Goal: Task Accomplishment & Management: Complete application form

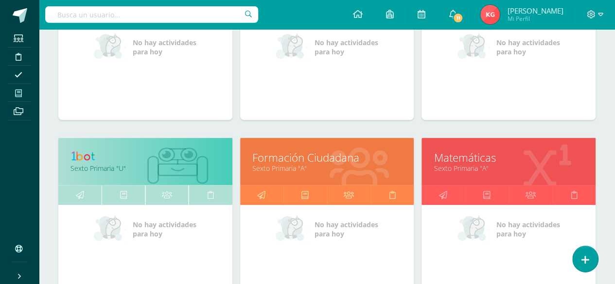
scroll to position [229, 0]
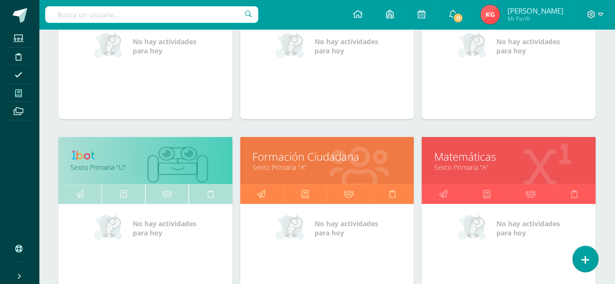
click at [440, 155] on link "Matemáticas" at bounding box center [509, 156] width 150 height 15
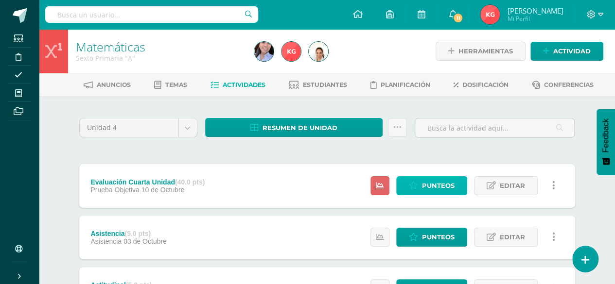
click at [426, 185] on span "Punteos" at bounding box center [438, 186] width 33 height 18
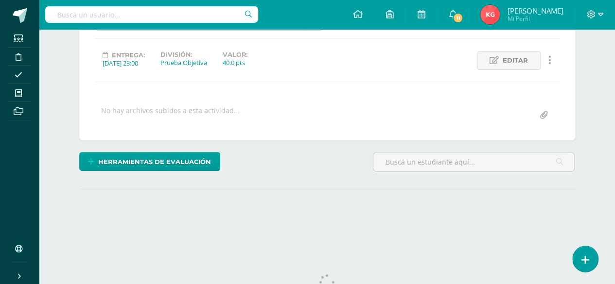
scroll to position [152, 0]
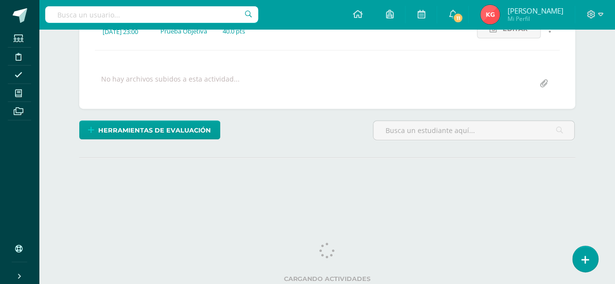
drag, startPoint x: 616, startPoint y: 35, endPoint x: 621, endPoint y: 133, distance: 98.8
click at [615, 133] on html "Estudiantes Disciplina Asistencia Mis cursos Archivos Soporte Ayuda Reportar un…" at bounding box center [307, 40] width 615 height 385
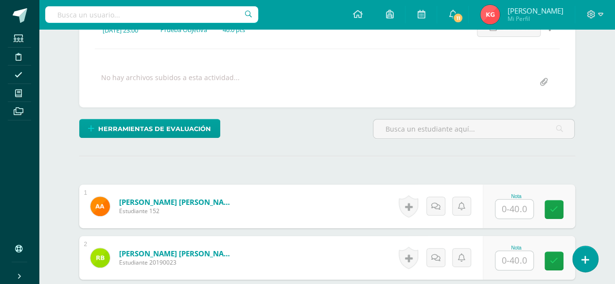
scroll to position [154, 0]
click at [516, 206] on input "text" at bounding box center [514, 208] width 38 height 19
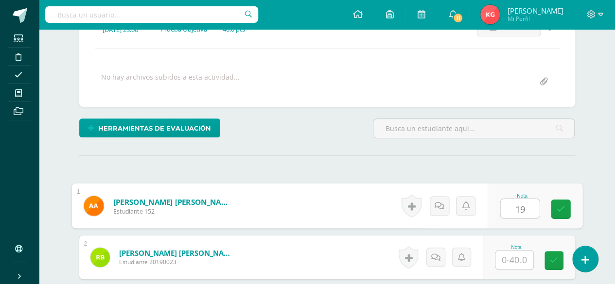
type input "19"
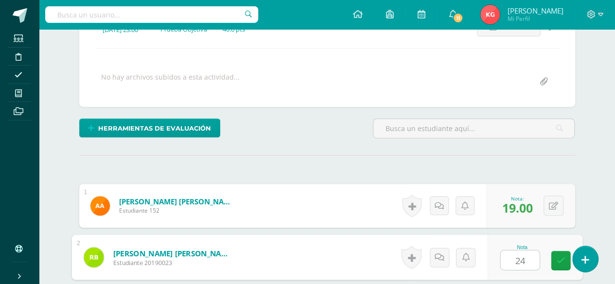
type input "24"
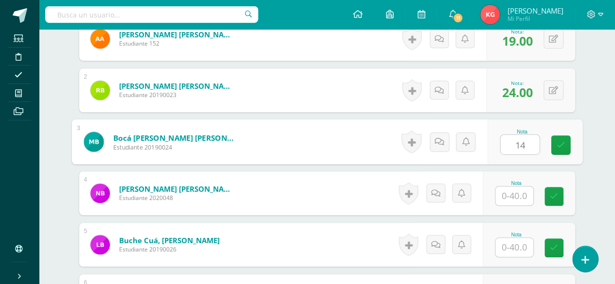
type input "14"
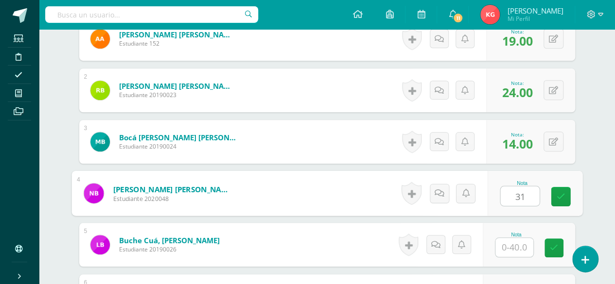
type input "31"
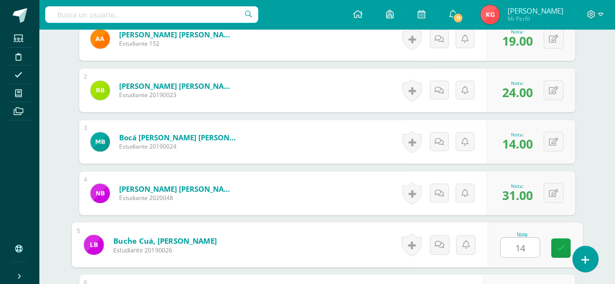
type input "14"
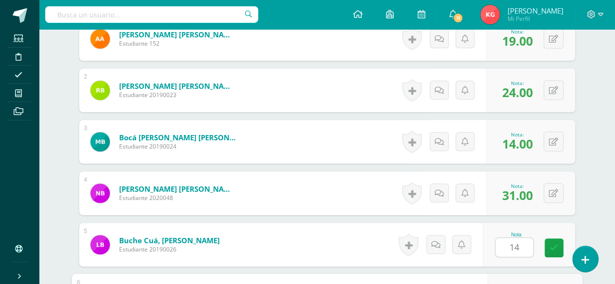
scroll to position [476, 0]
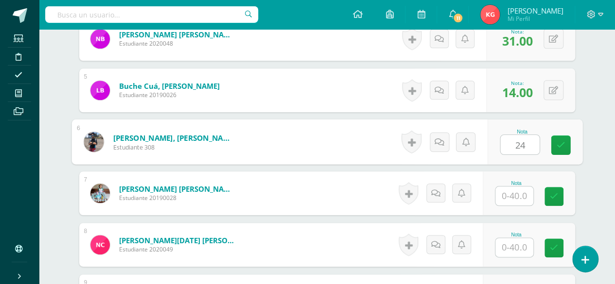
type input "24"
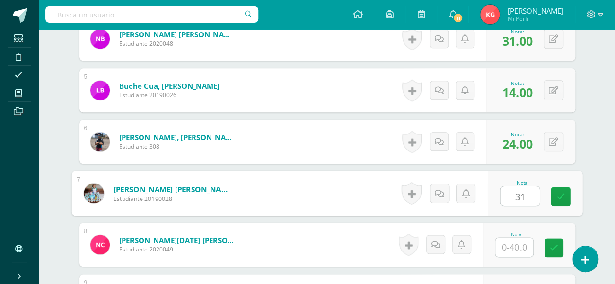
type input "31"
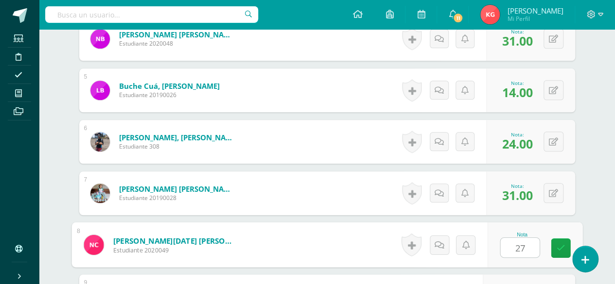
type input "27"
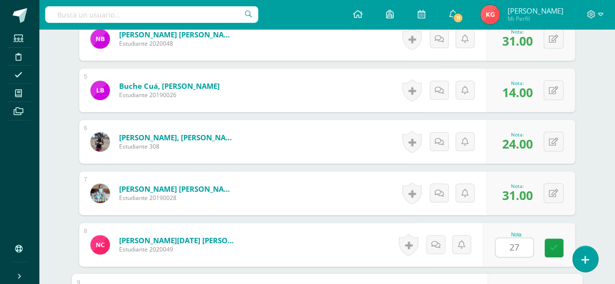
scroll to position [630, 0]
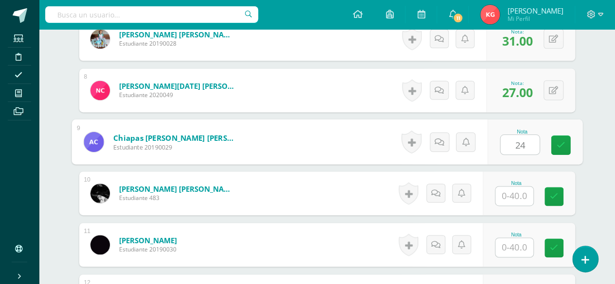
type input "24"
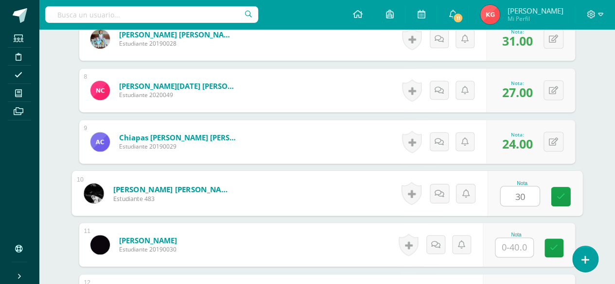
type input "30"
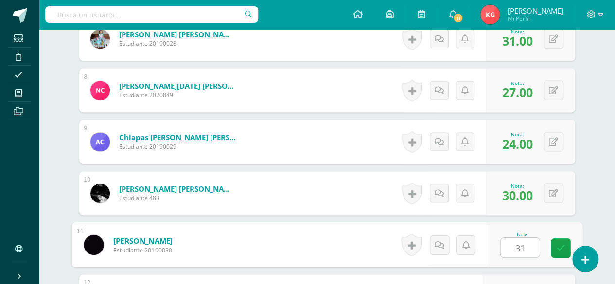
type input "31"
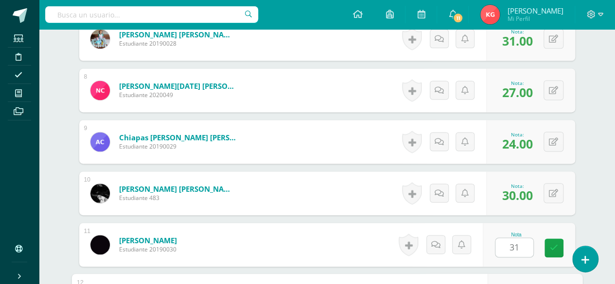
scroll to position [785, 0]
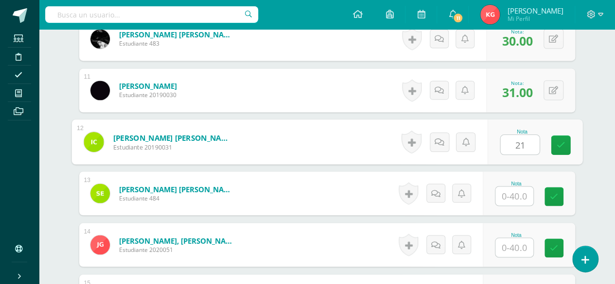
type input "21"
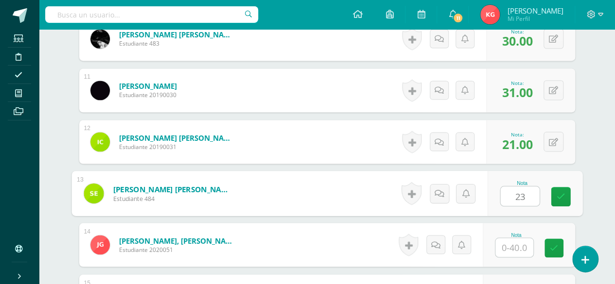
type input "23"
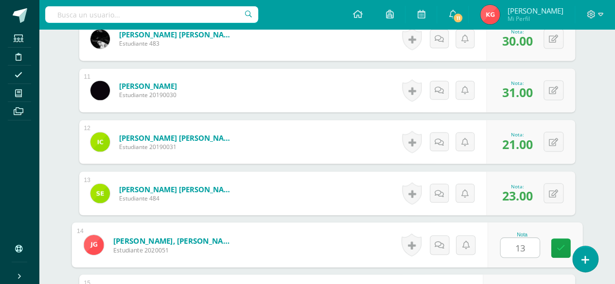
type input "13"
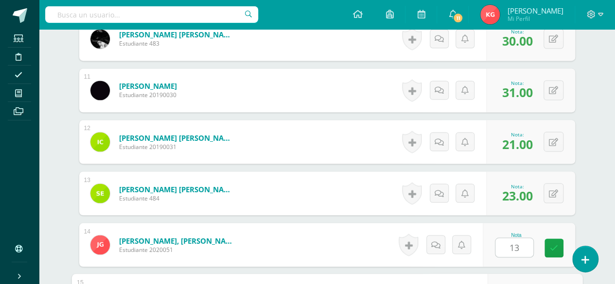
scroll to position [939, 0]
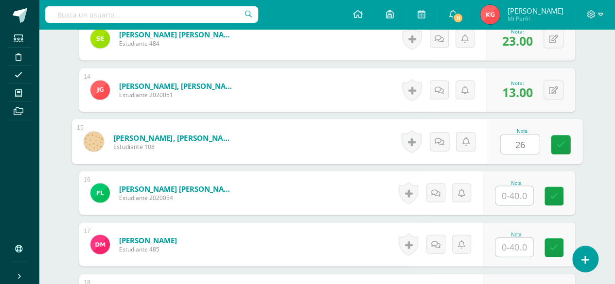
type input "26"
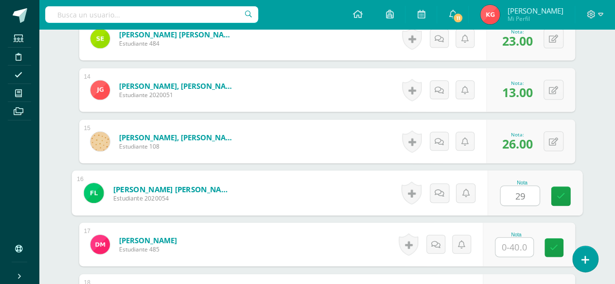
type input "29"
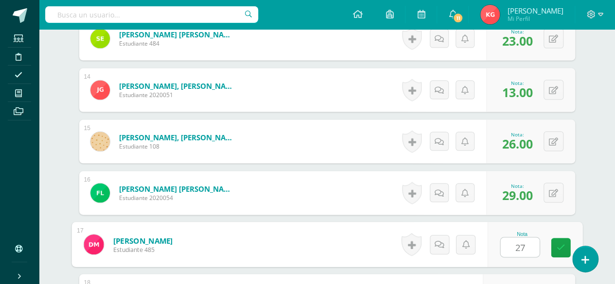
type input "27"
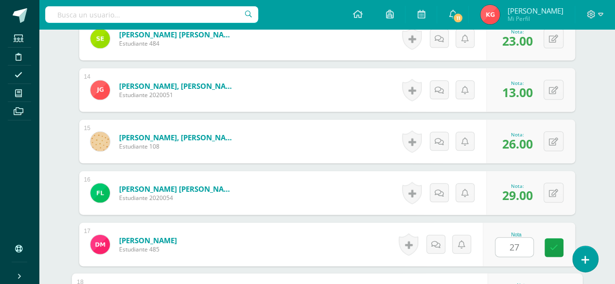
scroll to position [1094, 0]
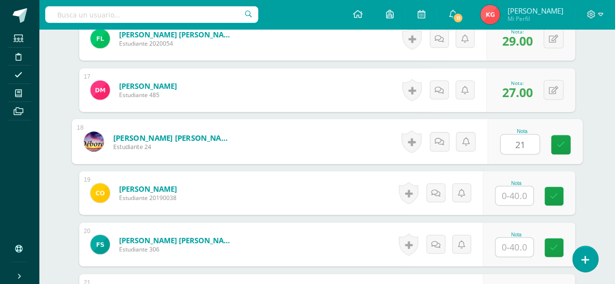
type input "21"
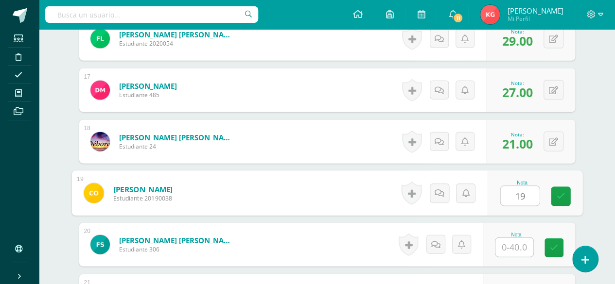
type input "19"
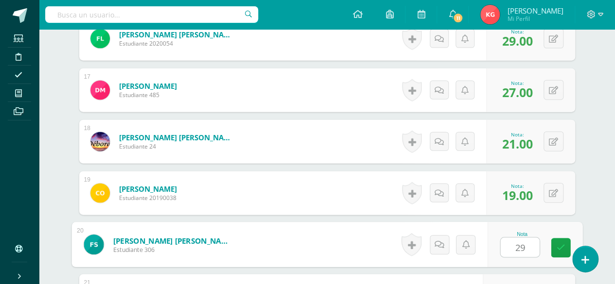
type input "29"
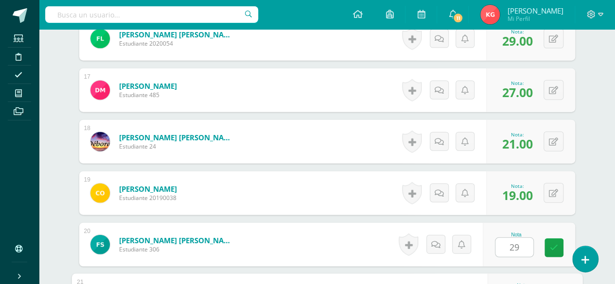
scroll to position [1249, 0]
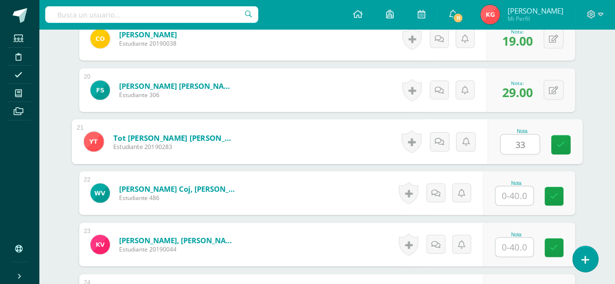
type input "33"
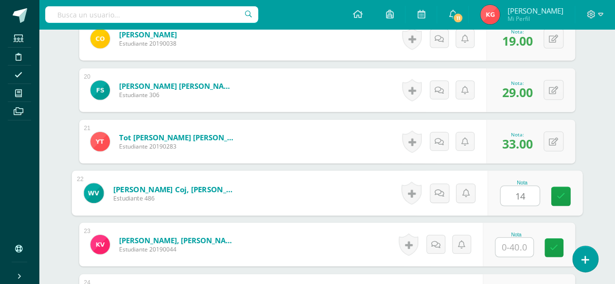
type input "14"
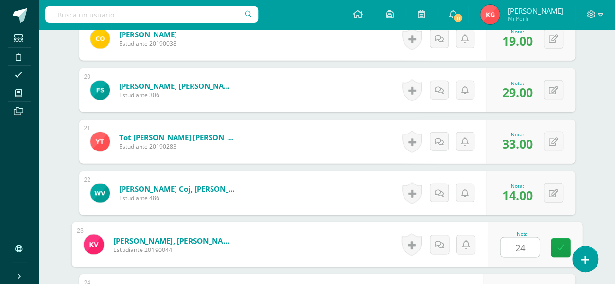
type input "24"
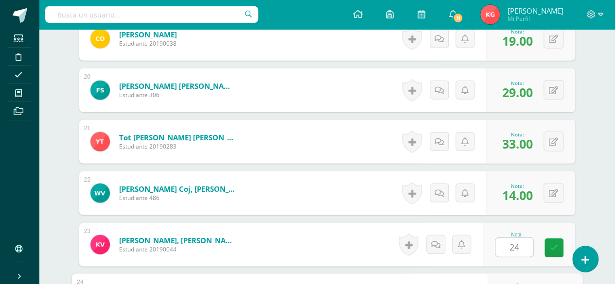
scroll to position [1391, 0]
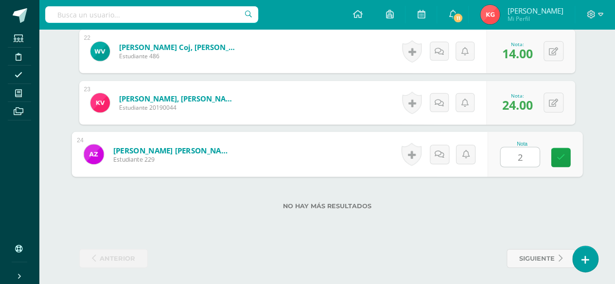
type input "26"
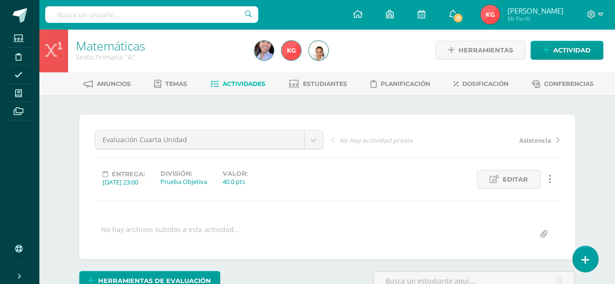
scroll to position [0, 0]
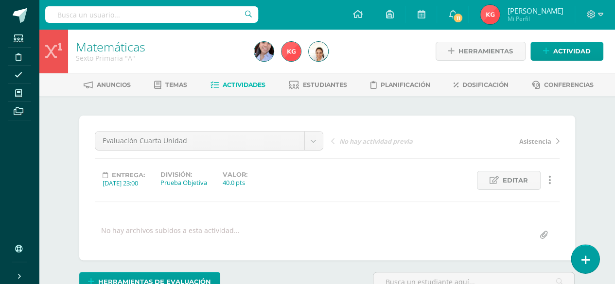
click at [583, 264] on icon at bounding box center [585, 260] width 9 height 11
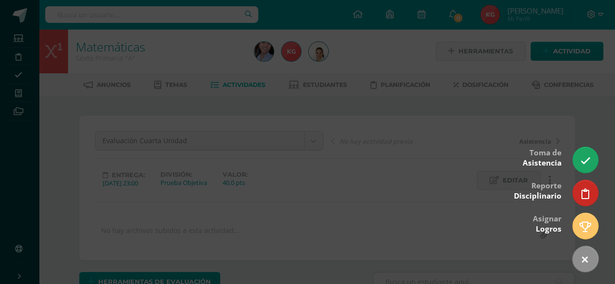
click at [128, 62] on div at bounding box center [307, 142] width 615 height 284
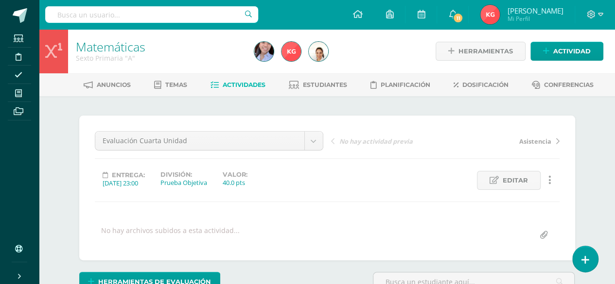
click at [109, 47] on link "Matemáticas" at bounding box center [111, 46] width 70 height 17
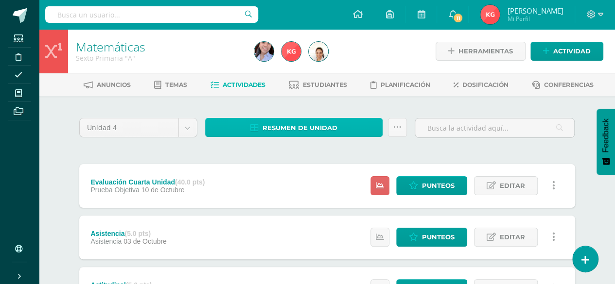
click at [298, 124] on span "Resumen de unidad" at bounding box center [300, 128] width 75 height 18
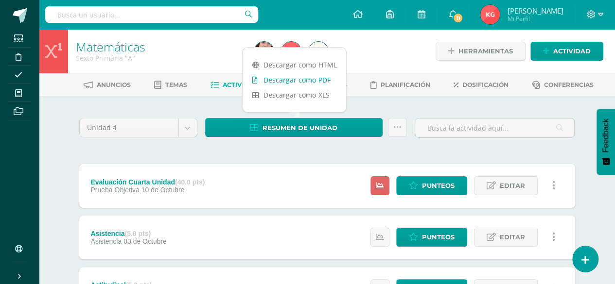
click at [293, 78] on link "Descargar como PDF" at bounding box center [295, 79] width 104 height 15
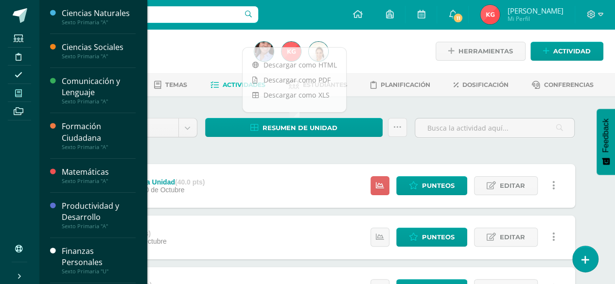
click at [18, 94] on icon at bounding box center [18, 93] width 7 height 8
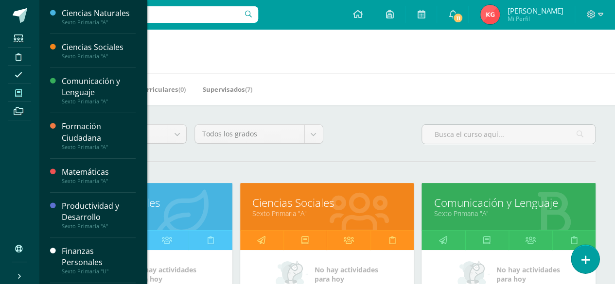
click at [587, 262] on icon at bounding box center [585, 260] width 9 height 11
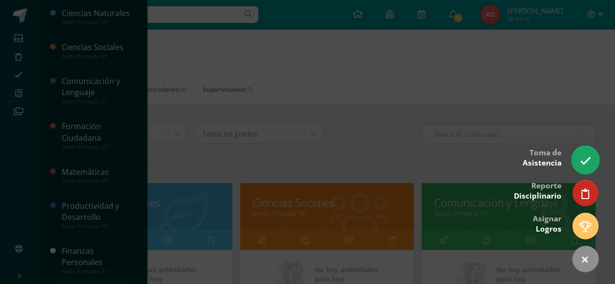
click at [580, 162] on icon at bounding box center [585, 161] width 11 height 11
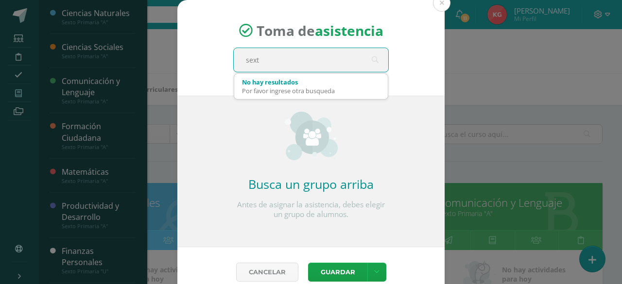
type input "sexto"
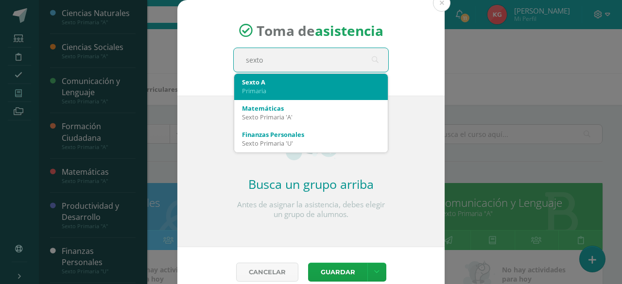
click at [274, 97] on div "Sexto A Primaria" at bounding box center [311, 86] width 138 height 25
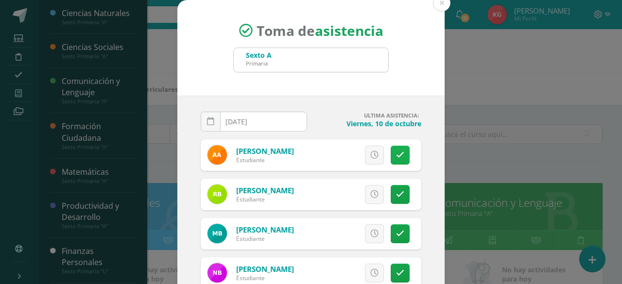
click at [396, 157] on icon at bounding box center [400, 155] width 8 height 8
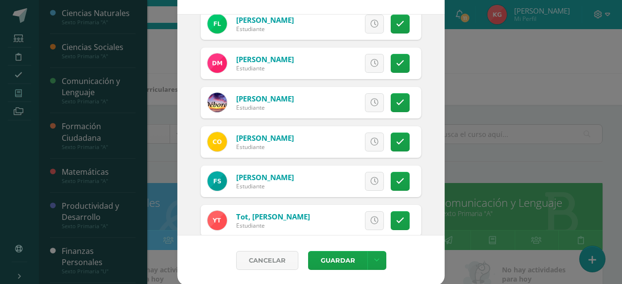
scroll to position [775, 0]
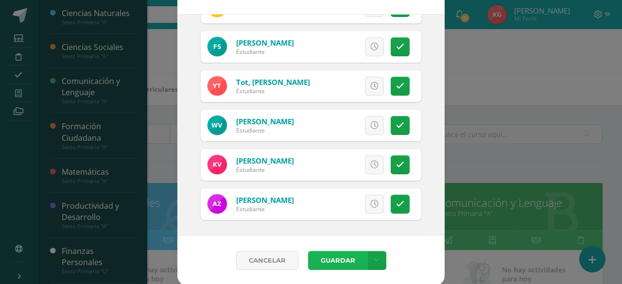
click at [338, 255] on button "Guardar" at bounding box center [337, 260] width 59 height 19
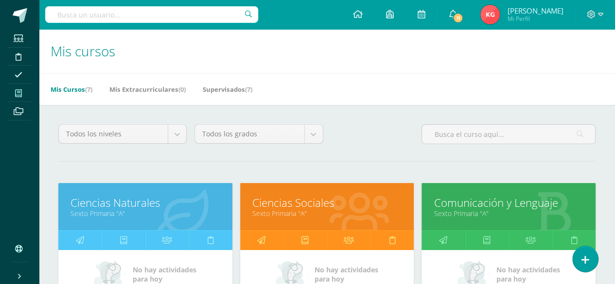
click at [503, 203] on link "Comunicación y Lenguaje" at bounding box center [509, 202] width 150 height 15
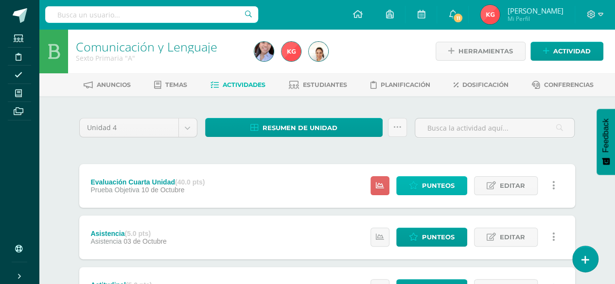
click at [429, 185] on span "Punteos" at bounding box center [438, 186] width 33 height 18
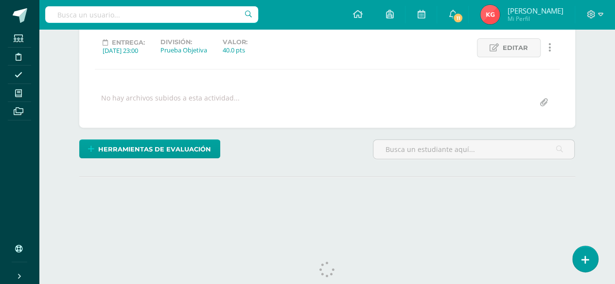
drag, startPoint x: 618, startPoint y: 59, endPoint x: 622, endPoint y: 149, distance: 90.1
click at [615, 149] on html "Estudiantes Disciplina Asistencia Mis cursos Archivos Soporte Ayuda Reportar un…" at bounding box center [307, 59] width 615 height 385
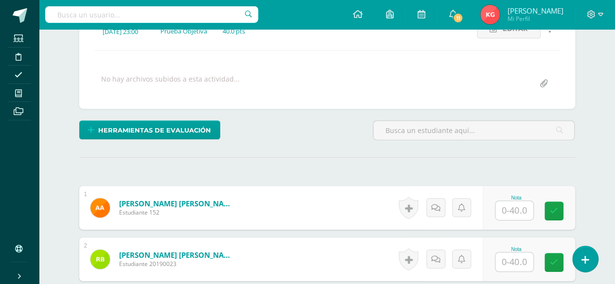
scroll to position [153, 0]
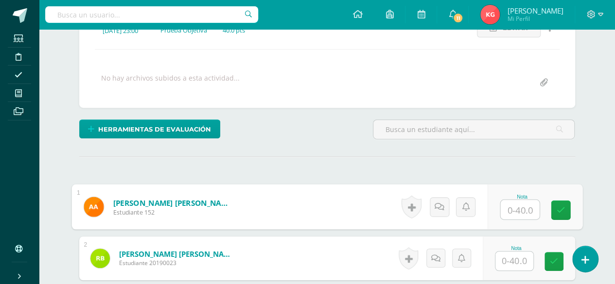
click at [506, 206] on input "text" at bounding box center [519, 209] width 39 height 19
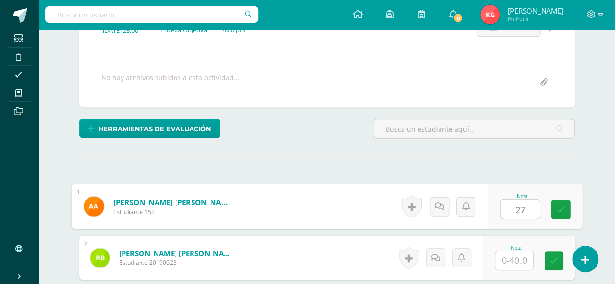
type input "27"
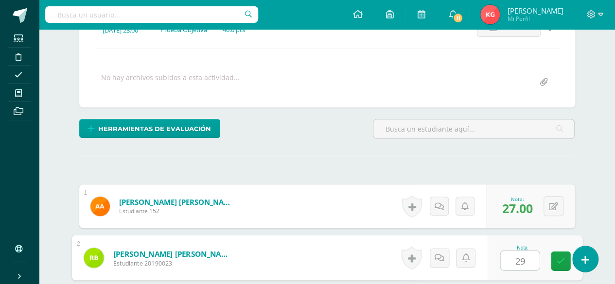
scroll to position [154, 0]
type input "29"
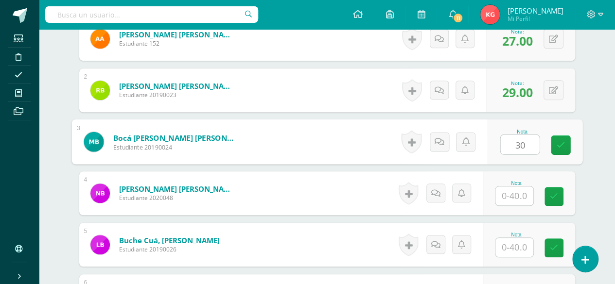
type input "30"
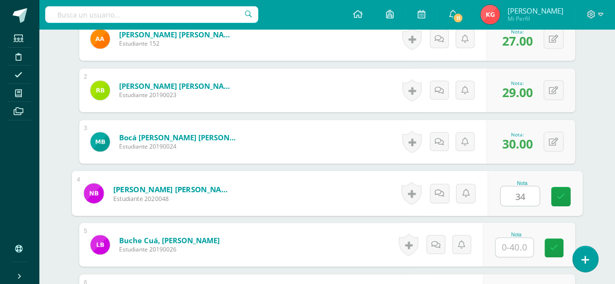
type input "34"
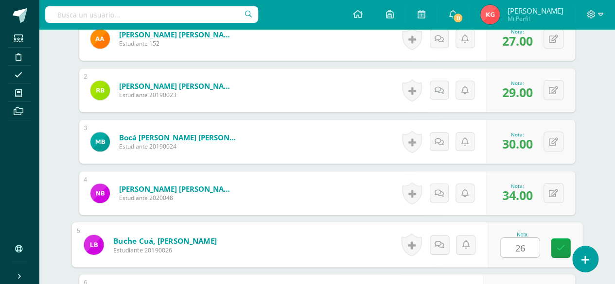
type input "26"
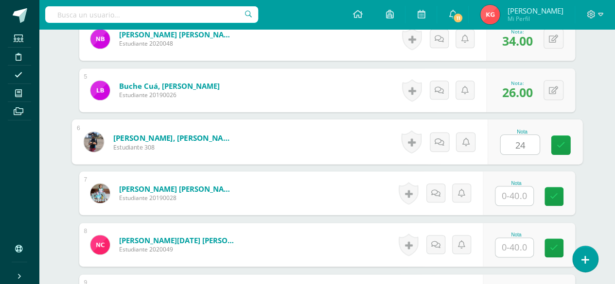
type input "24"
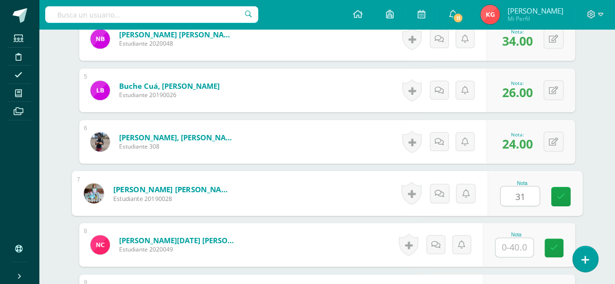
type input "31"
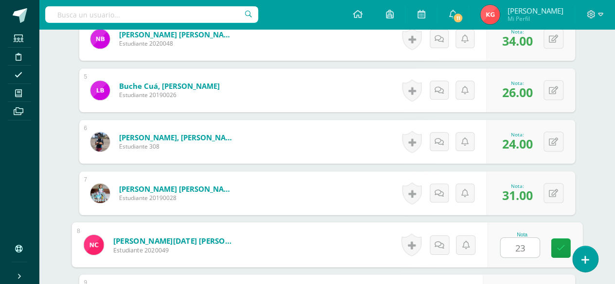
type input "23"
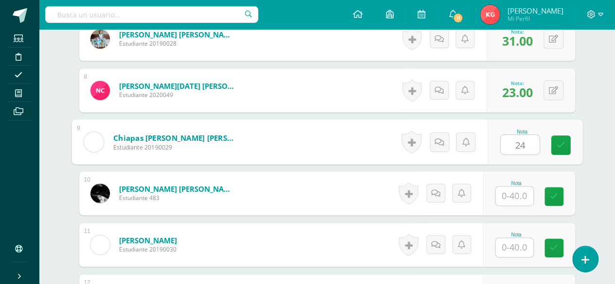
type input "24"
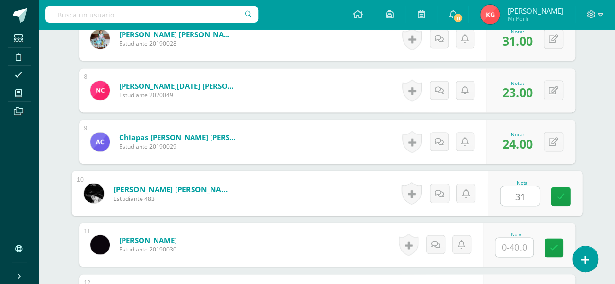
type input "31"
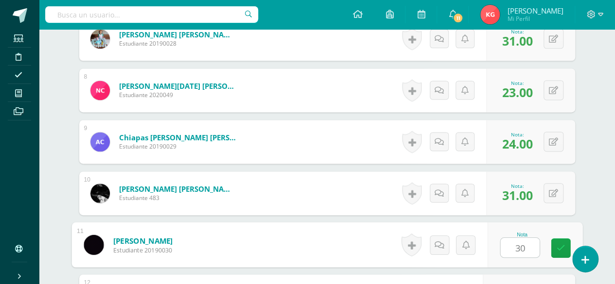
type input "30"
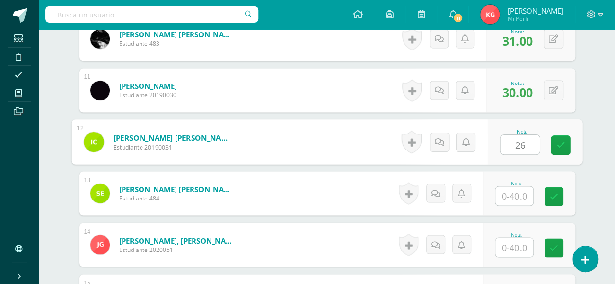
type input "26"
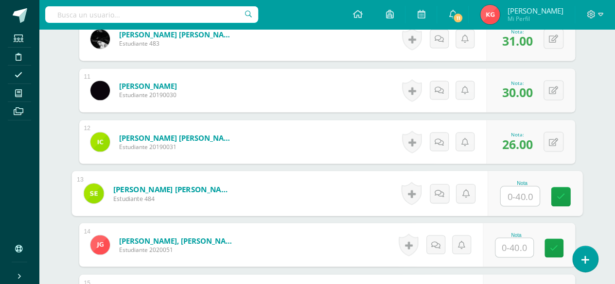
type input "4"
type input "31"
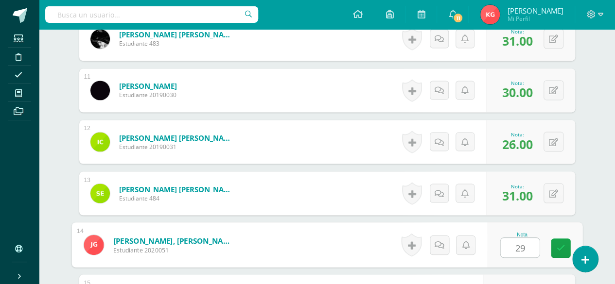
type input "29"
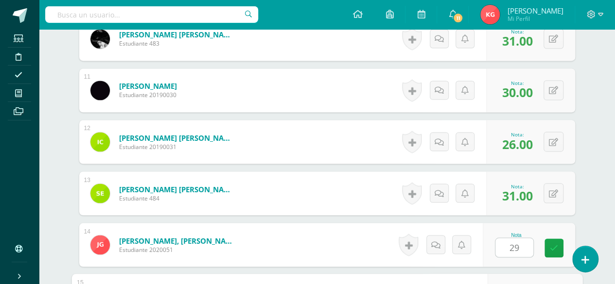
scroll to position [939, 0]
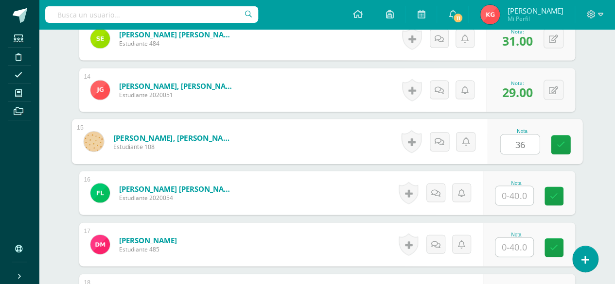
type input "36"
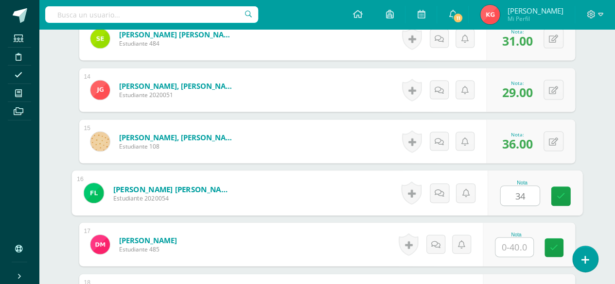
type input "34"
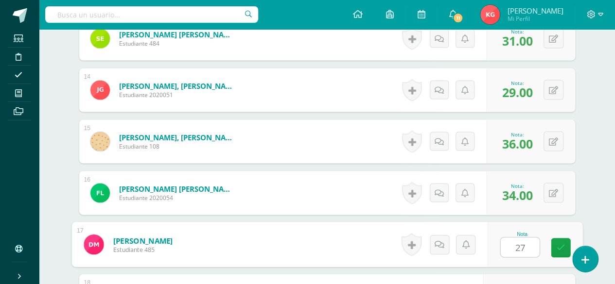
type input "27"
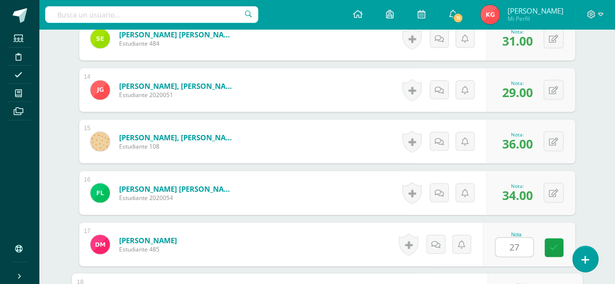
scroll to position [1094, 0]
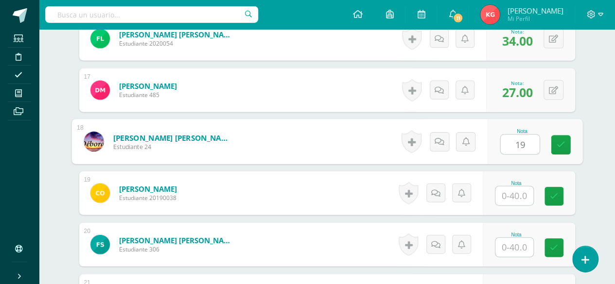
type input "19"
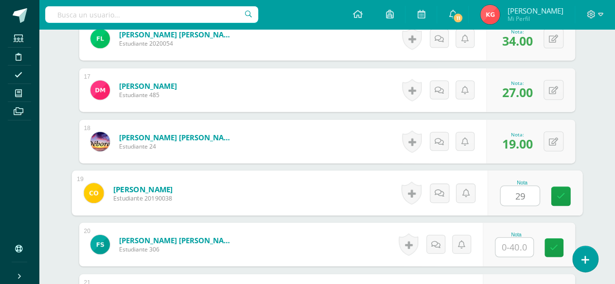
type input "29"
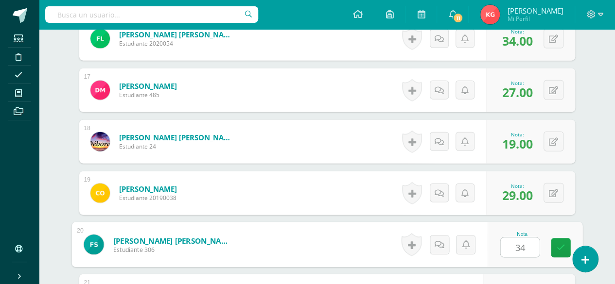
type input "34"
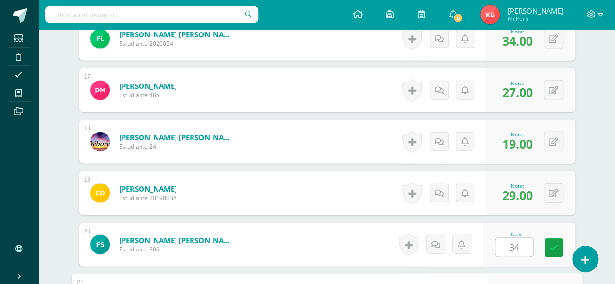
scroll to position [1249, 0]
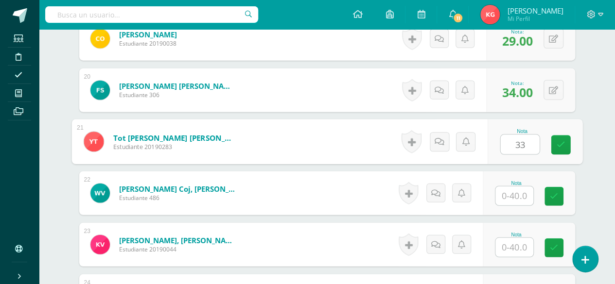
type input "33"
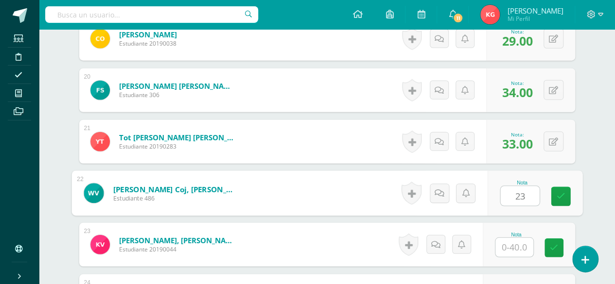
type input "23"
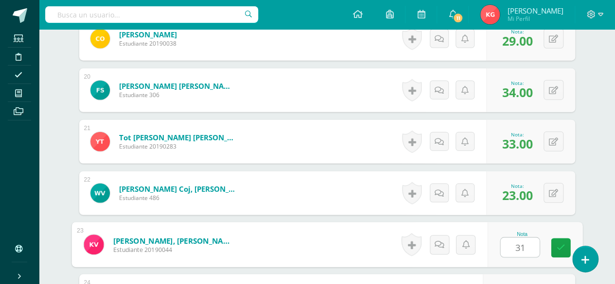
type input "31"
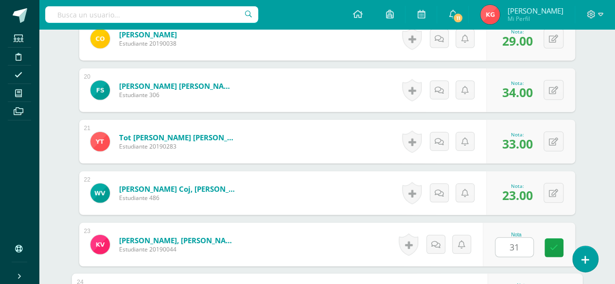
scroll to position [1391, 0]
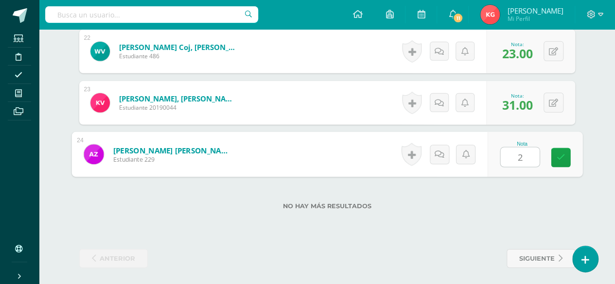
type input "27"
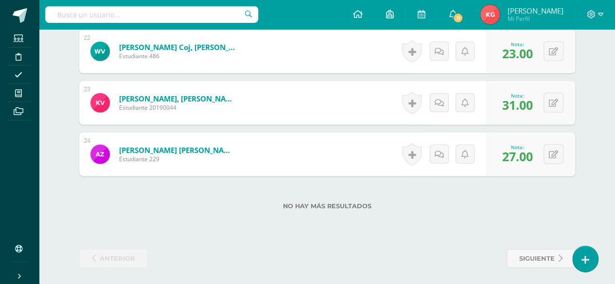
scroll to position [0, 0]
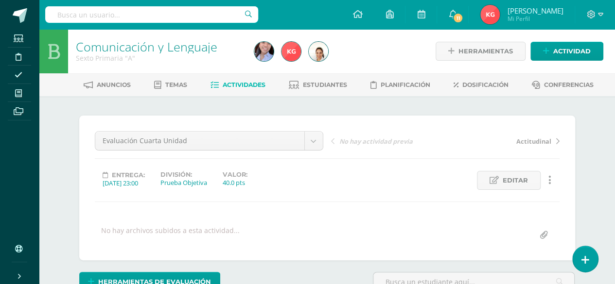
click at [120, 47] on link "Comunicación y Lenguaje" at bounding box center [146, 46] width 141 height 17
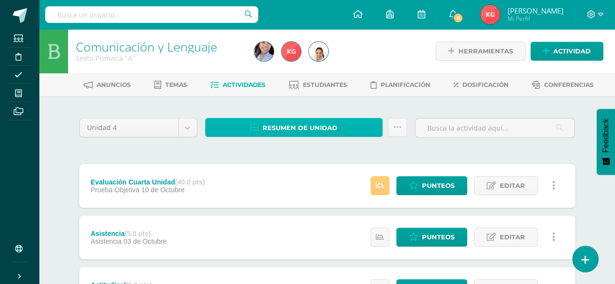
click at [288, 129] on span "Resumen de unidad" at bounding box center [300, 128] width 75 height 18
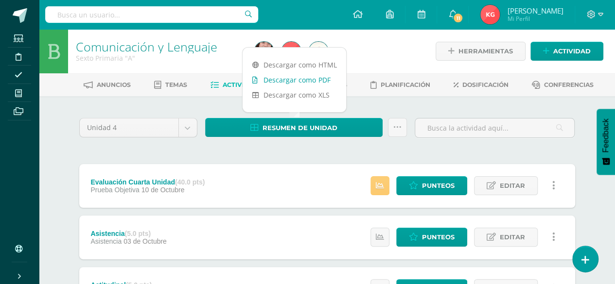
click at [288, 81] on link "Descargar como PDF" at bounding box center [295, 79] width 104 height 15
click at [427, 190] on span "Punteos" at bounding box center [438, 186] width 33 height 18
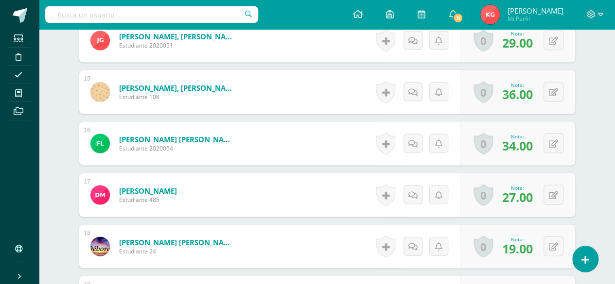
scroll to position [990, 0]
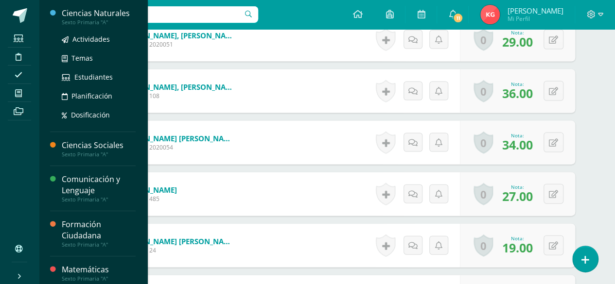
click at [77, 14] on div "Ciencias Naturales" at bounding box center [99, 13] width 74 height 11
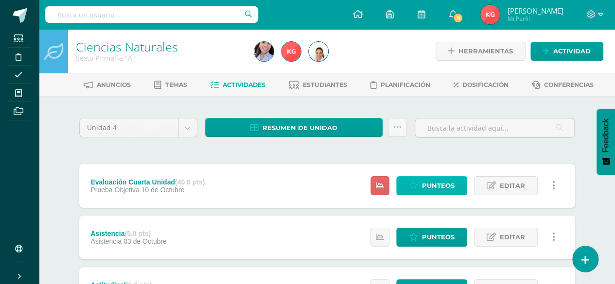
click at [415, 184] on icon at bounding box center [413, 186] width 9 height 8
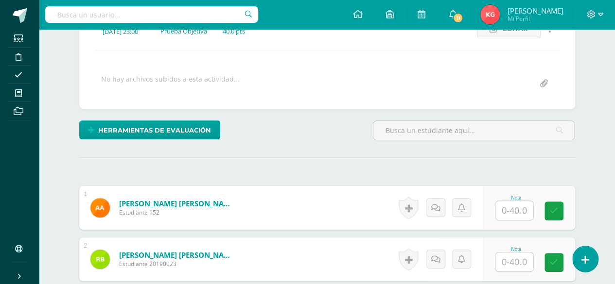
scroll to position [153, 0]
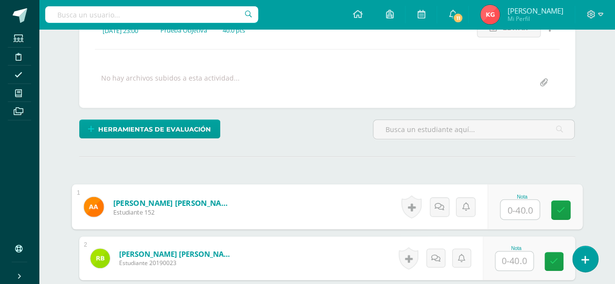
click at [524, 205] on input "text" at bounding box center [519, 209] width 39 height 19
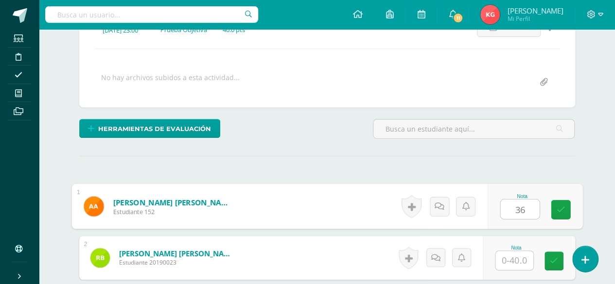
type input "36"
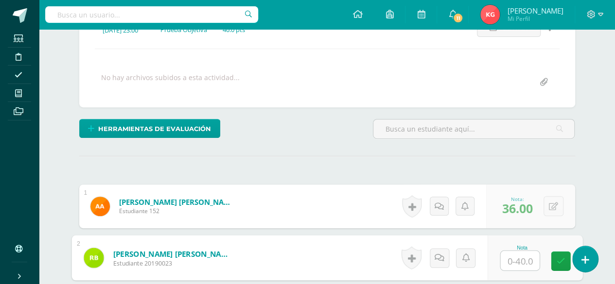
scroll to position [154, 0]
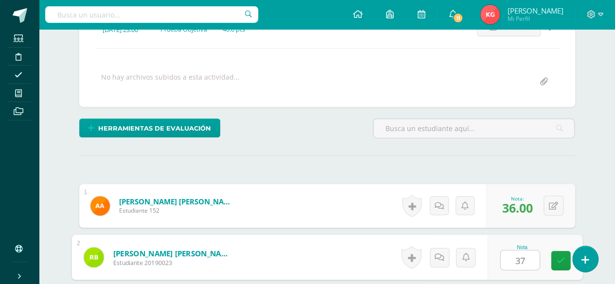
type input "37"
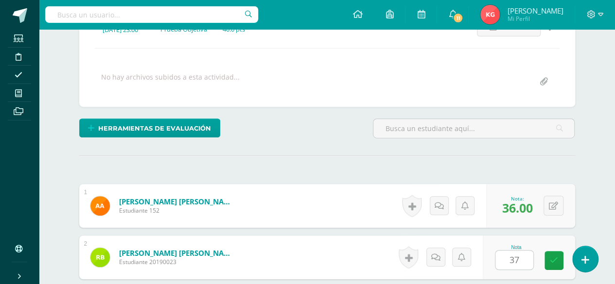
scroll to position [321, 0]
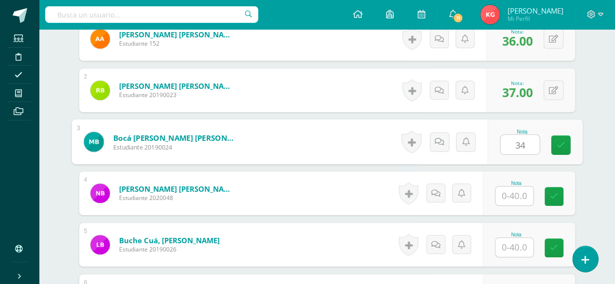
type input "34"
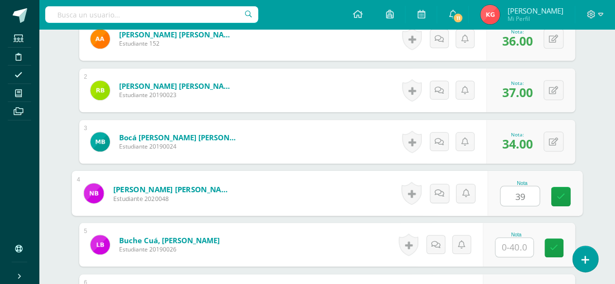
type input "39"
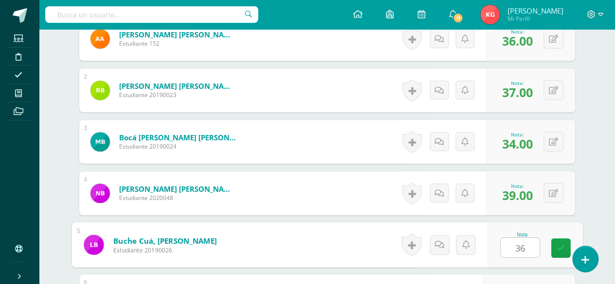
type input "36"
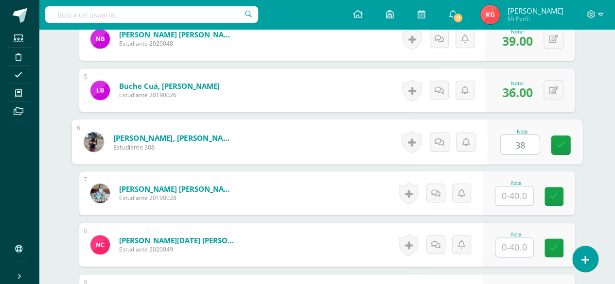
type input "38"
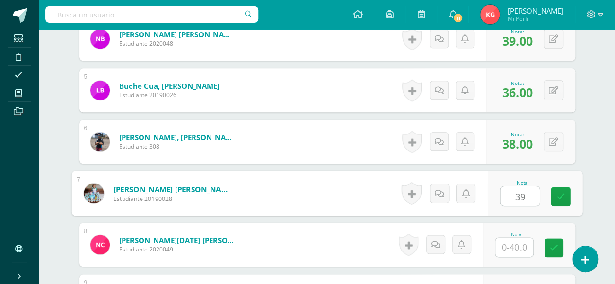
type input "39"
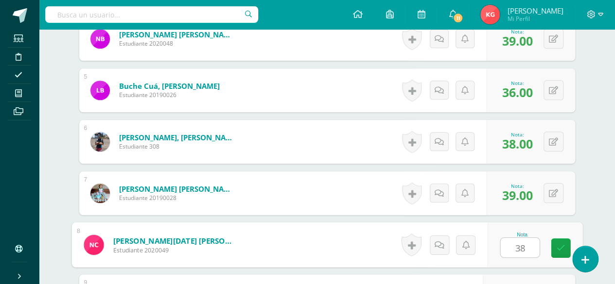
type input "38"
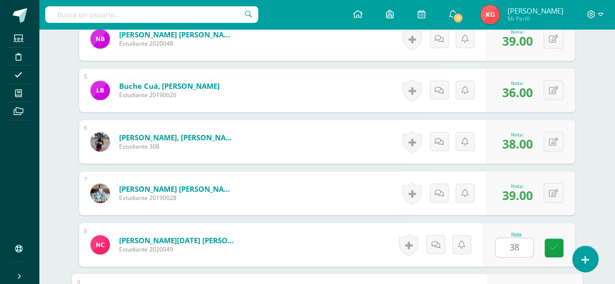
scroll to position [630, 0]
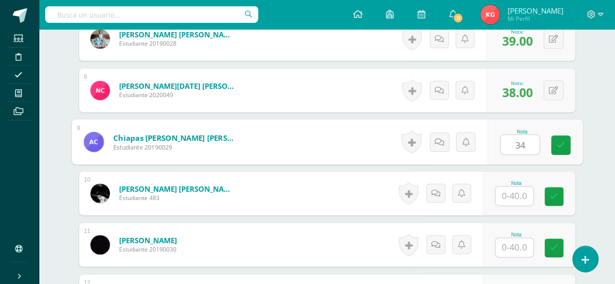
type input "34"
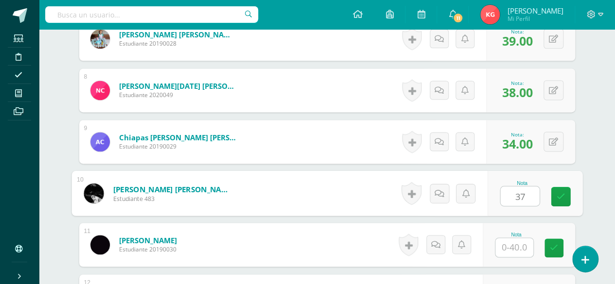
type input "37"
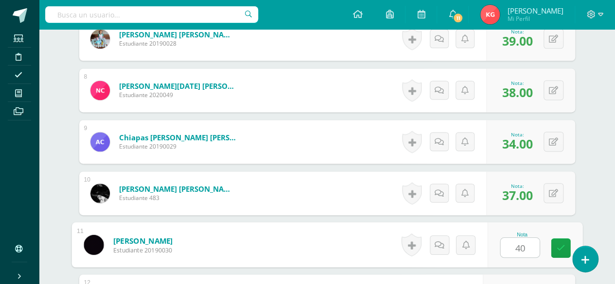
type input "40"
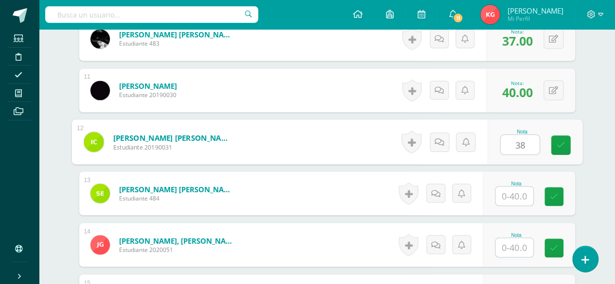
type input "38"
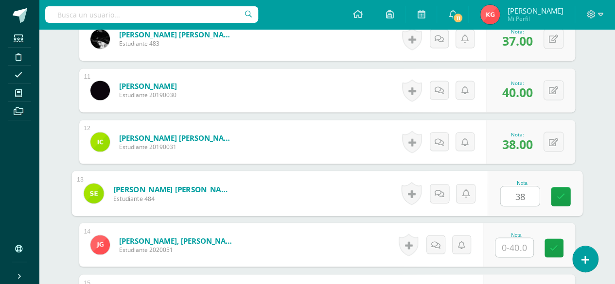
type input "38"
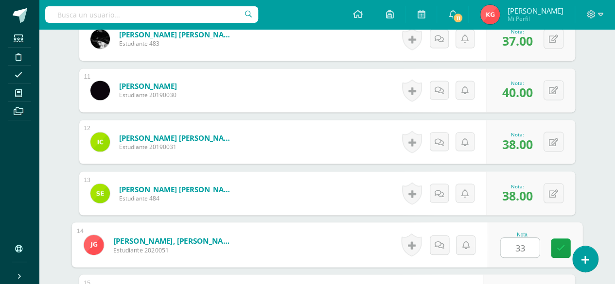
type input "33"
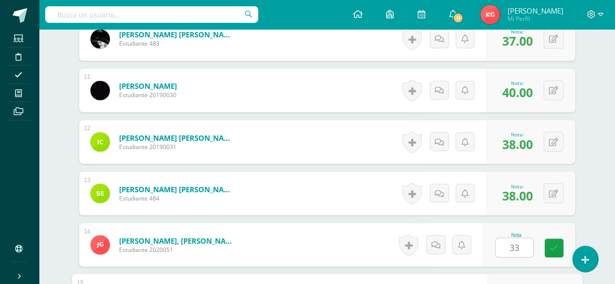
scroll to position [939, 0]
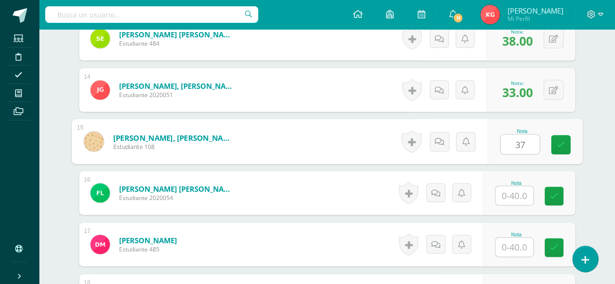
type input "37"
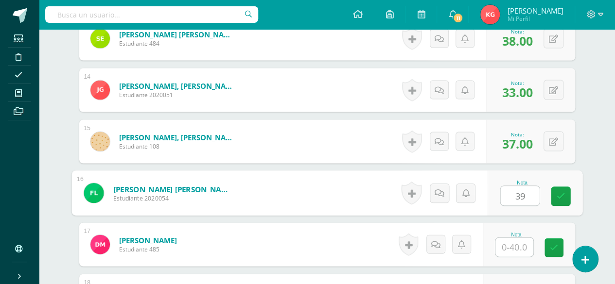
type input "39"
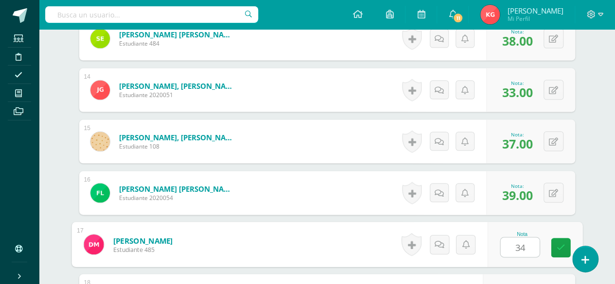
type input "34"
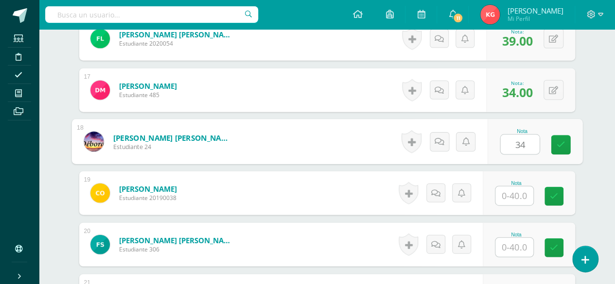
type input "34"
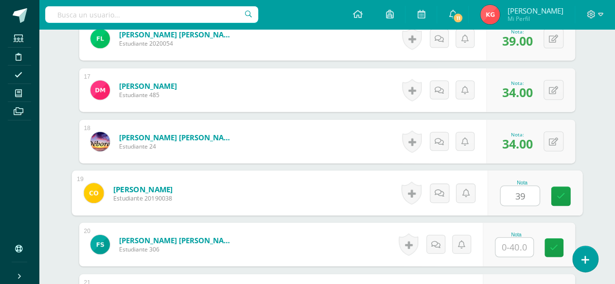
type input "39"
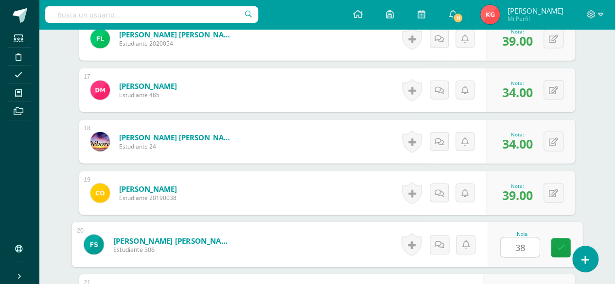
type input "38"
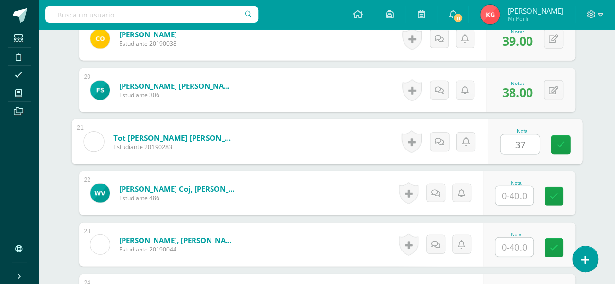
type input "37"
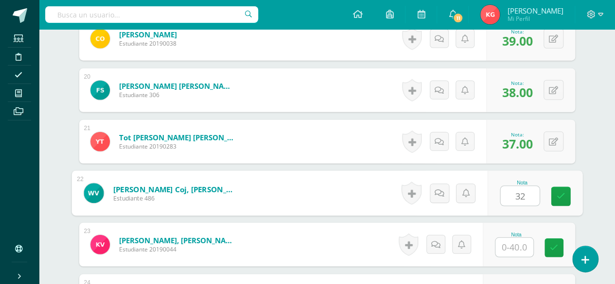
type input "32"
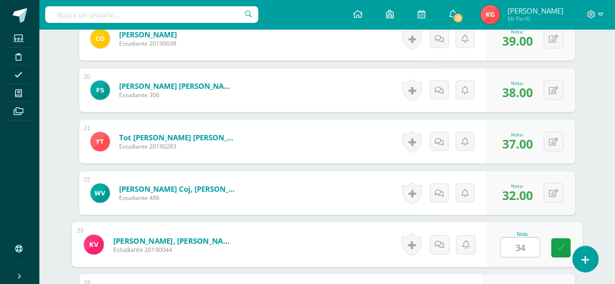
type input "34"
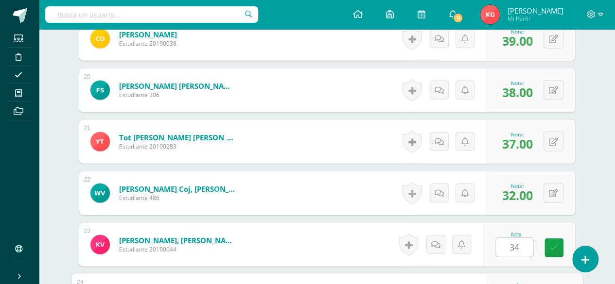
scroll to position [1391, 0]
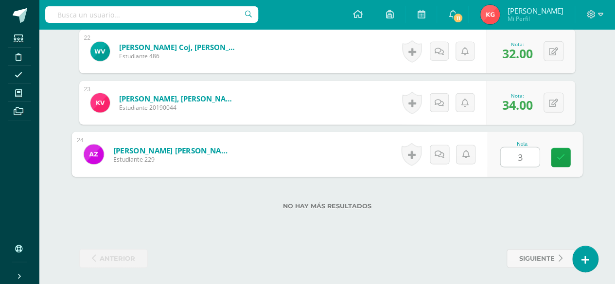
type input "37"
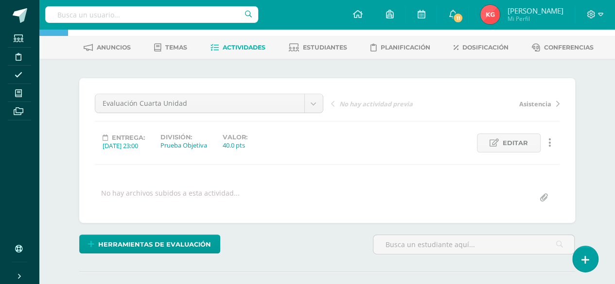
scroll to position [0, 0]
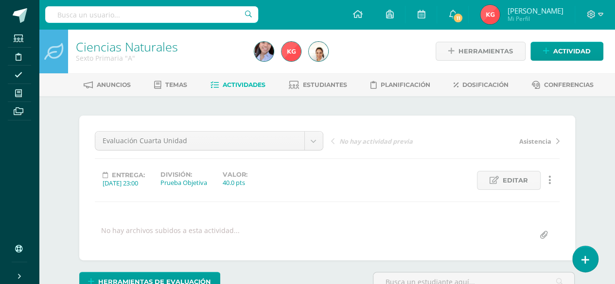
click at [106, 44] on link "Ciencias Naturales" at bounding box center [127, 46] width 102 height 17
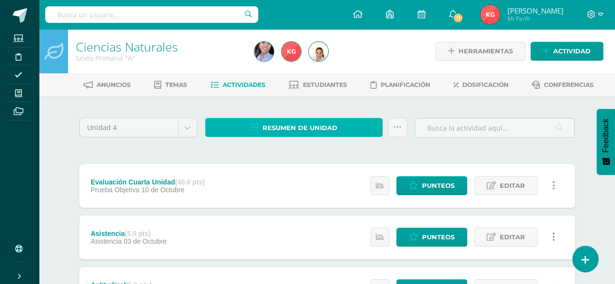
click at [299, 132] on span "Resumen de unidad" at bounding box center [300, 128] width 75 height 18
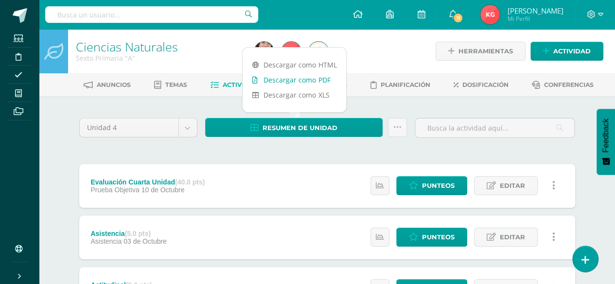
click at [280, 81] on link "Descargar como PDF" at bounding box center [295, 79] width 104 height 15
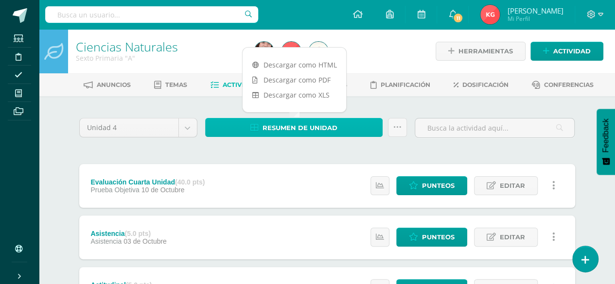
click at [328, 124] on span "Resumen de unidad" at bounding box center [300, 128] width 75 height 18
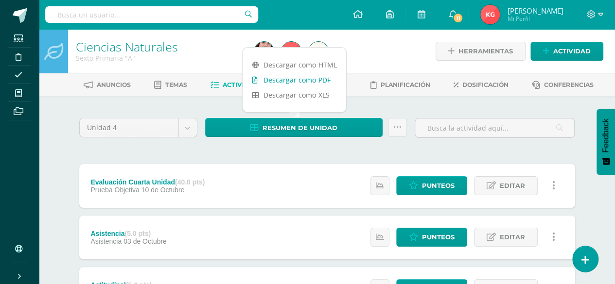
click at [301, 79] on link "Descargar como PDF" at bounding box center [295, 79] width 104 height 15
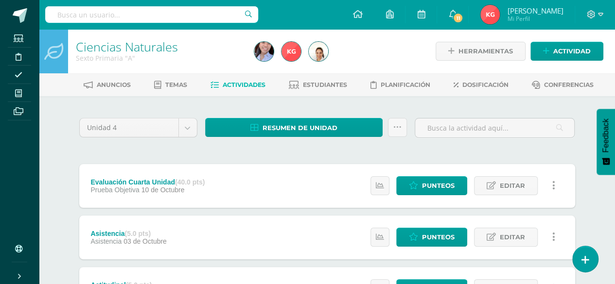
click at [438, 278] on div "Estatus de Actividad: 0 Estudiantes sin calificar 0 Estudiantes con cero Media …" at bounding box center [465, 289] width 219 height 44
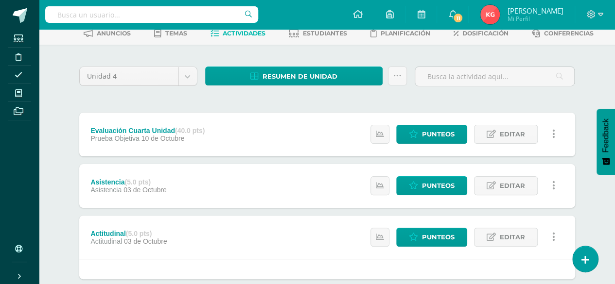
scroll to position [56, 0]
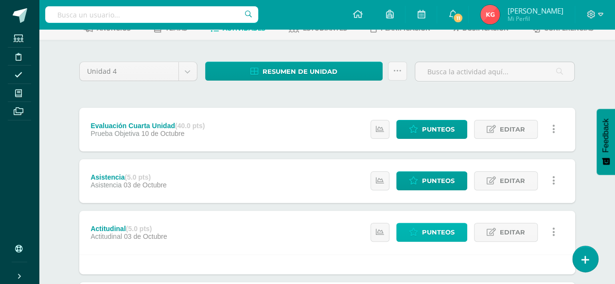
click at [430, 231] on span "Punteos" at bounding box center [438, 233] width 33 height 18
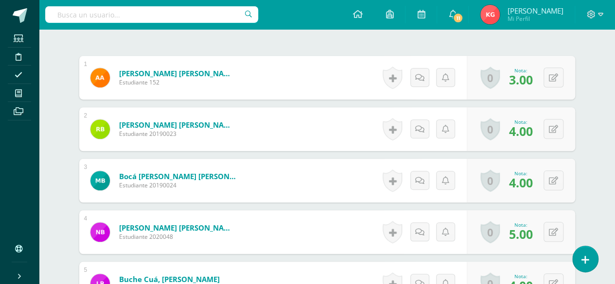
scroll to position [282, 0]
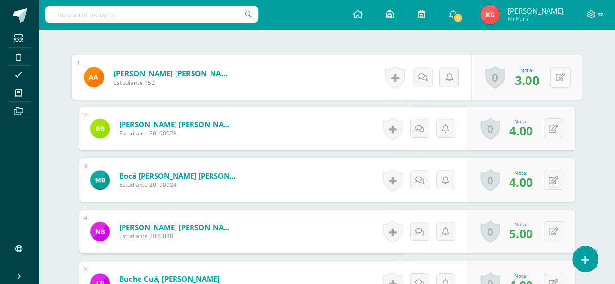
click at [549, 71] on div "0 [GEOGRAPHIC_DATA] Logros obtenidos Aún no hay logros agregados Nota: 3.00" at bounding box center [526, 77] width 111 height 45
click at [557, 80] on button at bounding box center [560, 77] width 20 height 20
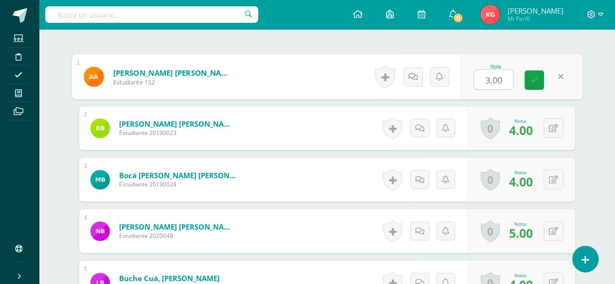
scroll to position [284, 0]
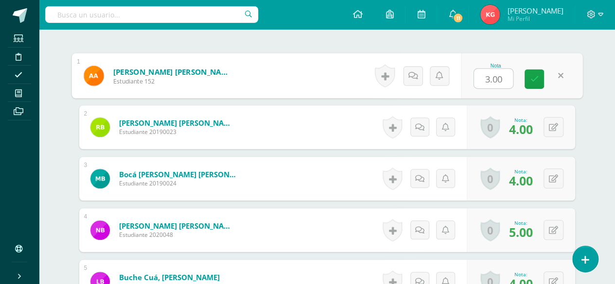
type input "4"
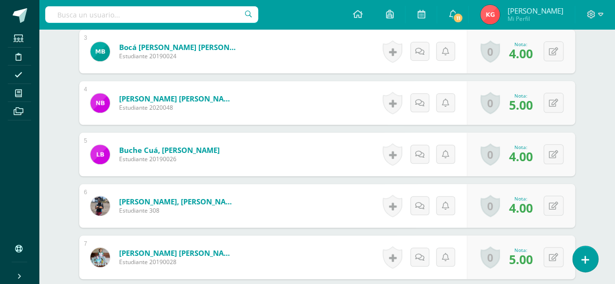
scroll to position [0, 0]
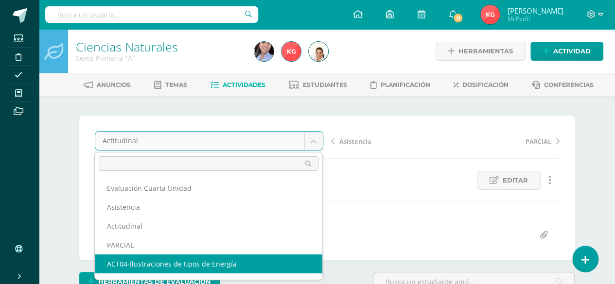
select select "/dashboard/teacher/grade-activity/124284/"
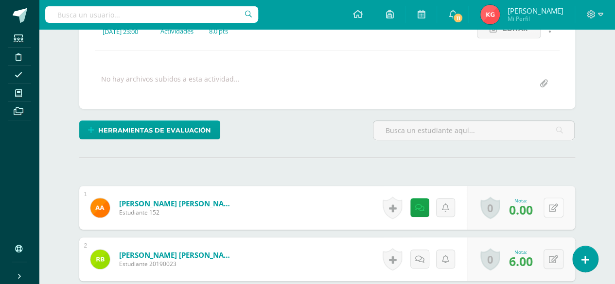
scroll to position [153, 0]
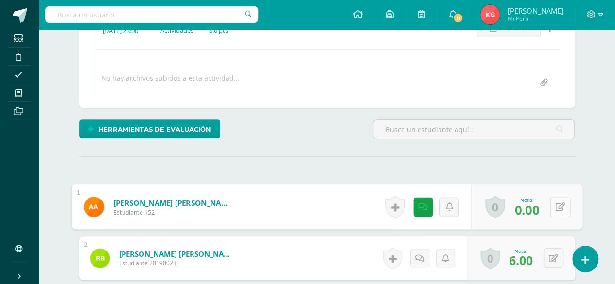
click at [553, 203] on button at bounding box center [560, 207] width 20 height 20
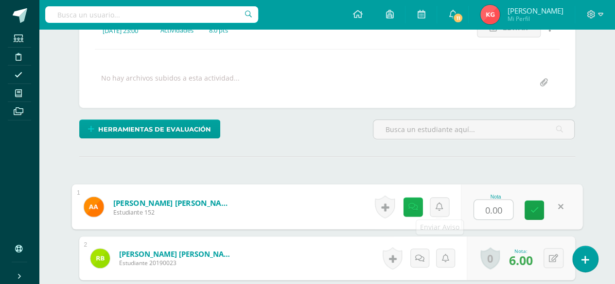
scroll to position [153, 0]
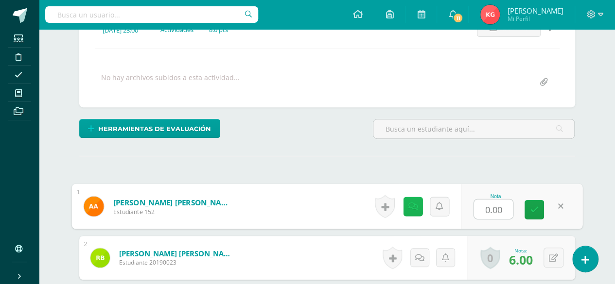
click at [408, 208] on icon at bounding box center [413, 206] width 10 height 8
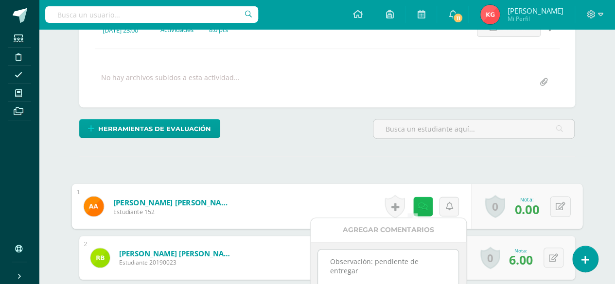
scroll to position [154, 0]
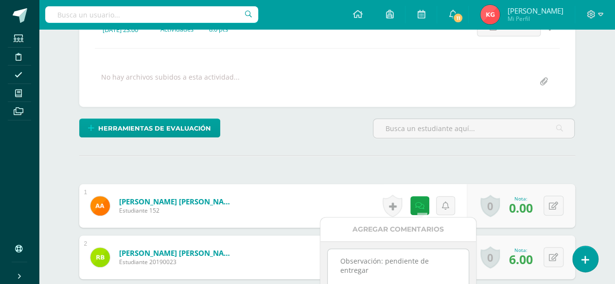
click at [381, 262] on textarea "Observación: pendiente de entregar" at bounding box center [398, 273] width 141 height 49
click at [454, 262] on textarea "Observación: pendiente de entregar" at bounding box center [398, 273] width 141 height 49
drag, startPoint x: 454, startPoint y: 262, endPoint x: 306, endPoint y: 258, distance: 147.9
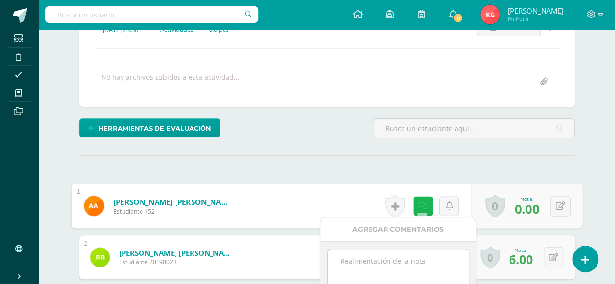
click at [414, 206] on link at bounding box center [422, 205] width 19 height 19
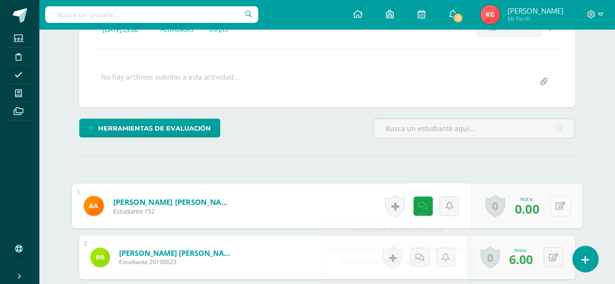
click at [566, 200] on button at bounding box center [560, 206] width 20 height 20
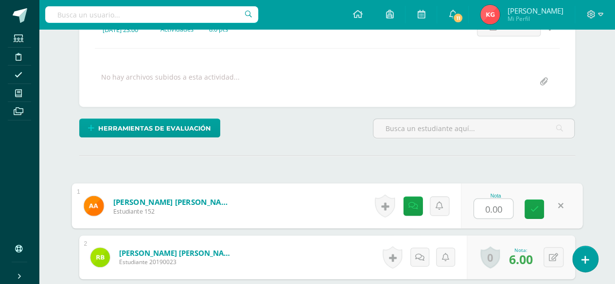
type input "6"
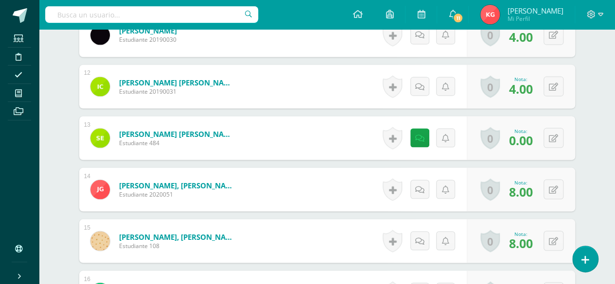
scroll to position [846, 0]
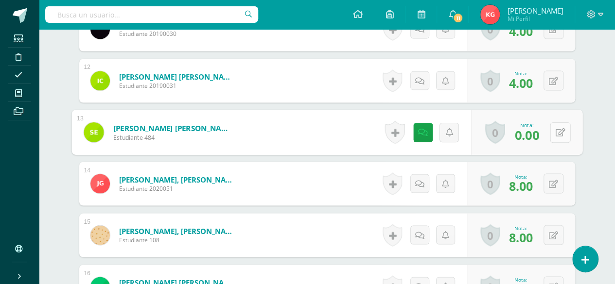
click at [551, 128] on button at bounding box center [560, 132] width 20 height 20
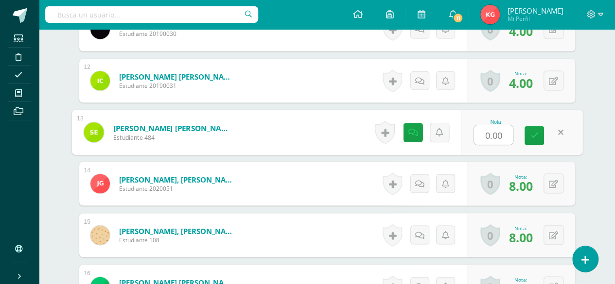
type input "6"
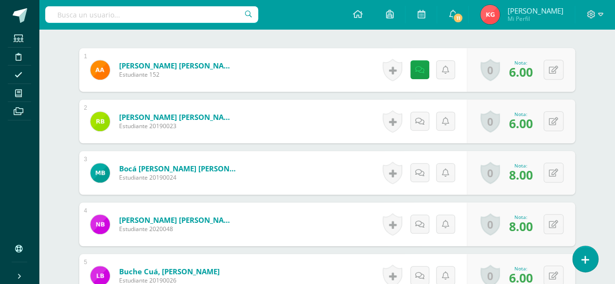
scroll to position [0, 0]
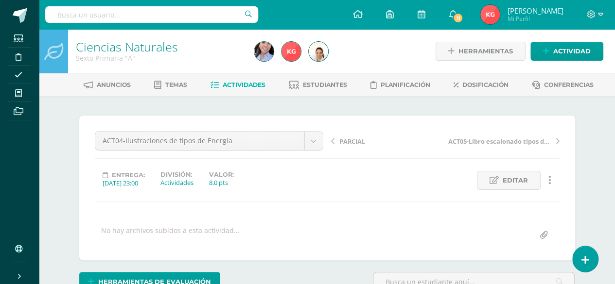
click at [103, 52] on link "Ciencias Naturales" at bounding box center [127, 46] width 102 height 17
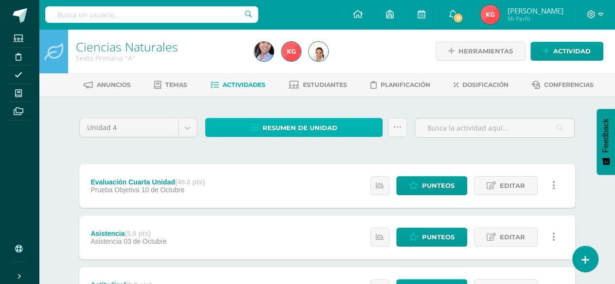
click at [290, 127] on span "Resumen de unidad" at bounding box center [300, 128] width 75 height 18
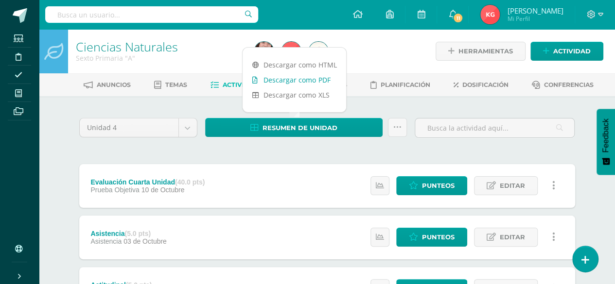
click at [290, 78] on link "Descargar como PDF" at bounding box center [295, 79] width 104 height 15
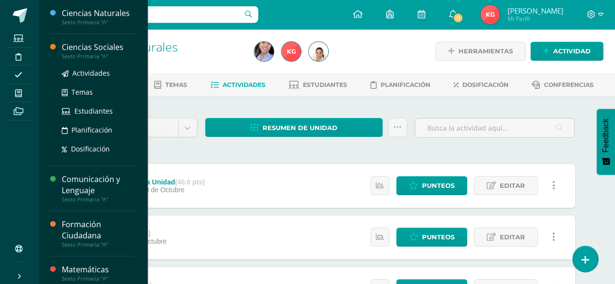
click at [87, 50] on div "Ciencias Sociales" at bounding box center [99, 47] width 74 height 11
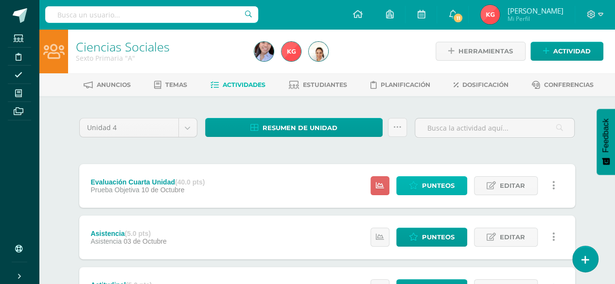
click at [426, 184] on span "Punteos" at bounding box center [438, 186] width 33 height 18
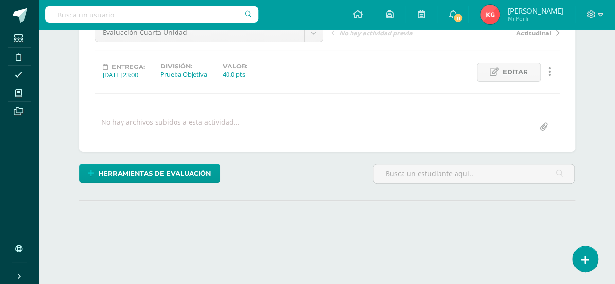
scroll to position [152, 0]
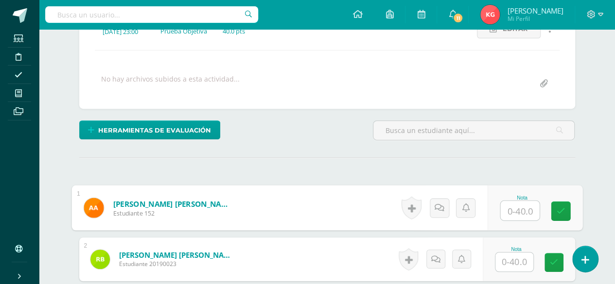
click at [511, 208] on input "text" at bounding box center [519, 210] width 39 height 19
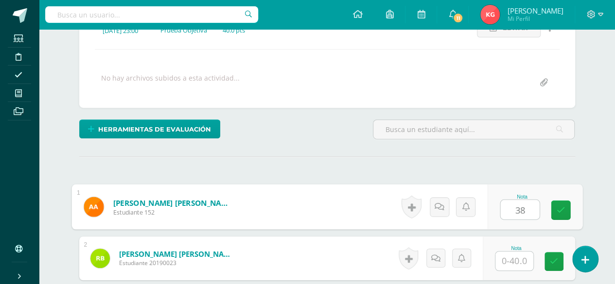
type input "38"
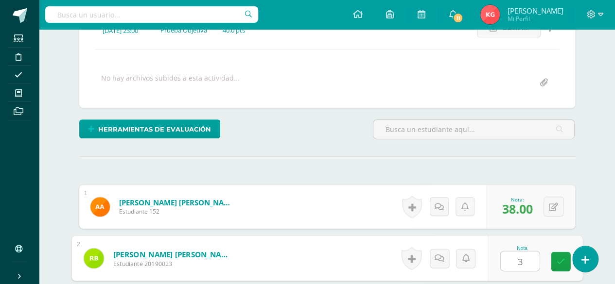
scroll to position [153, 0]
type input "31"
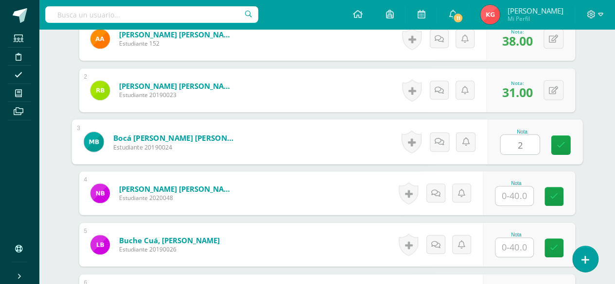
scroll to position [321, 0]
type input "22"
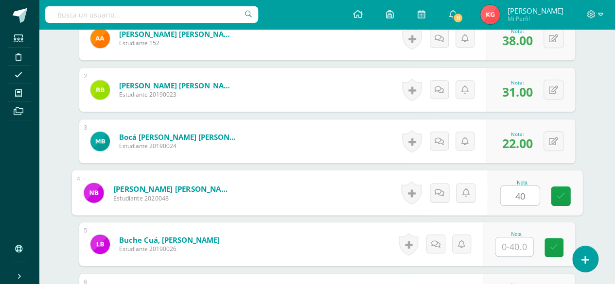
type input "40"
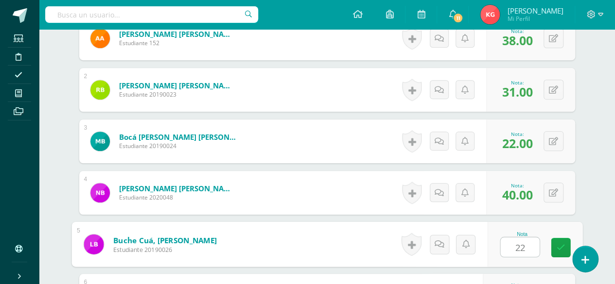
type input "22"
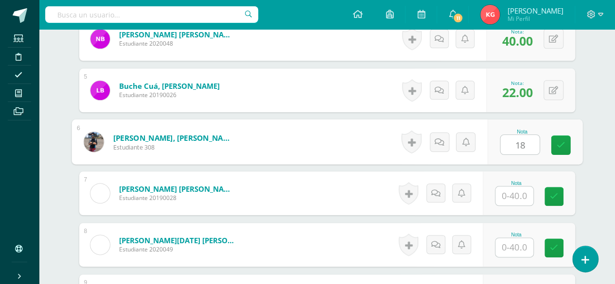
type input "18"
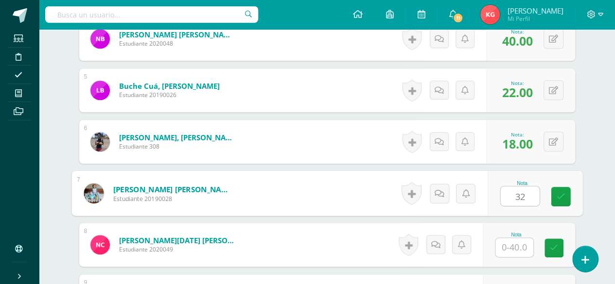
type input "32"
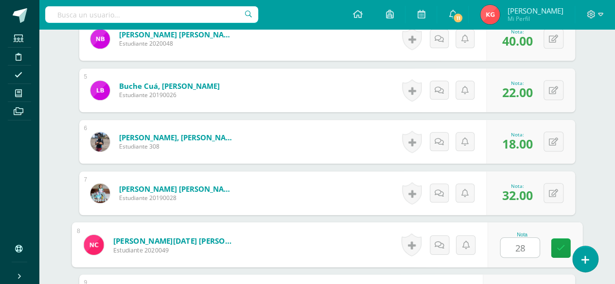
type input "28"
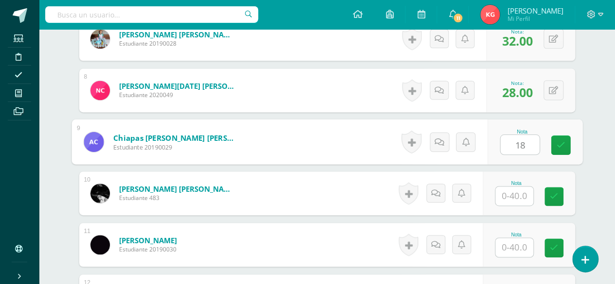
type input "18"
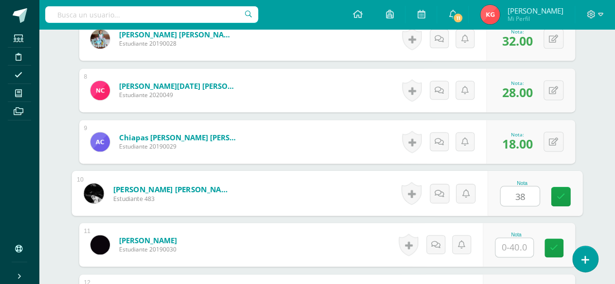
type input "38"
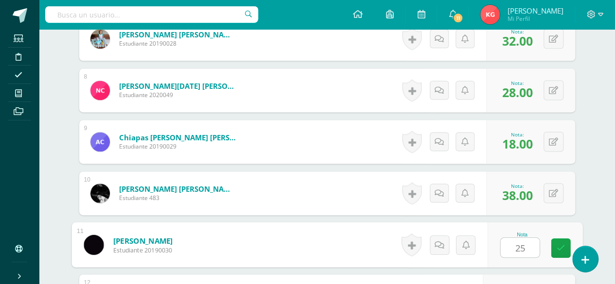
type input "25"
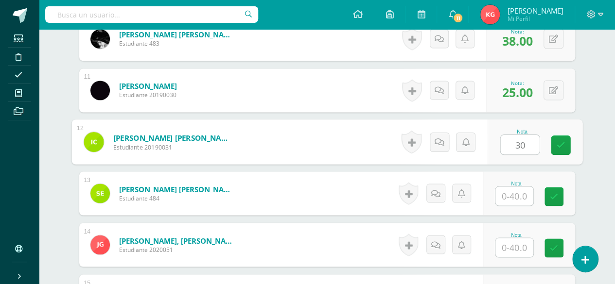
type input "30"
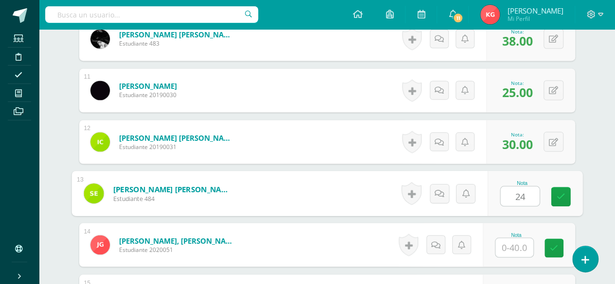
type input "24"
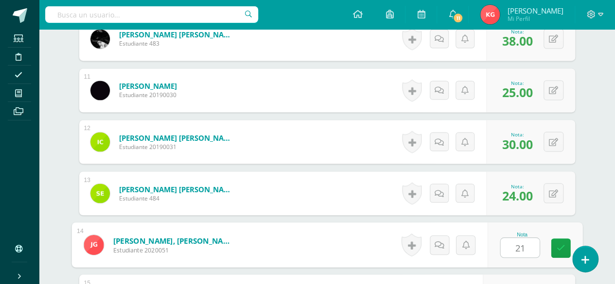
type input "21"
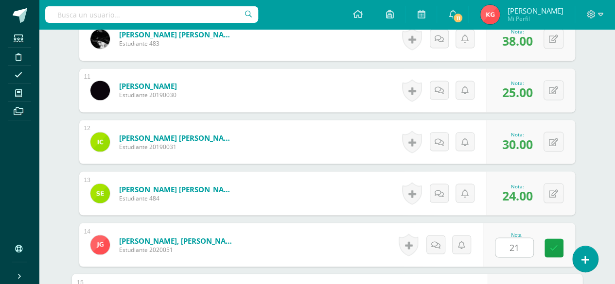
scroll to position [939, 0]
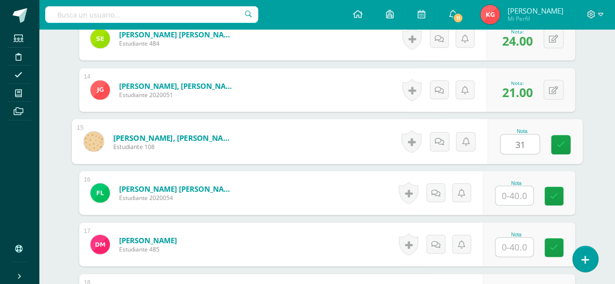
type input "31"
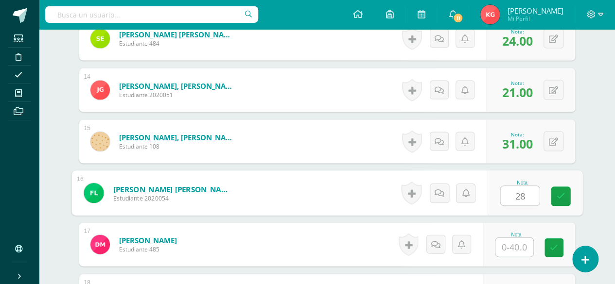
type input "28"
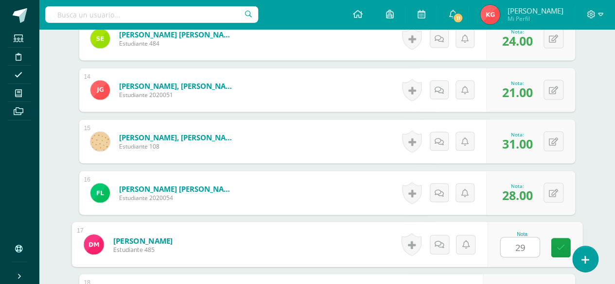
type input "29"
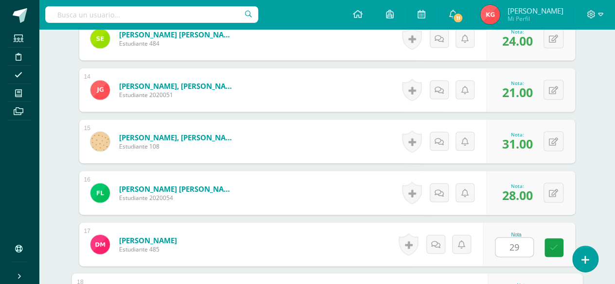
scroll to position [1094, 0]
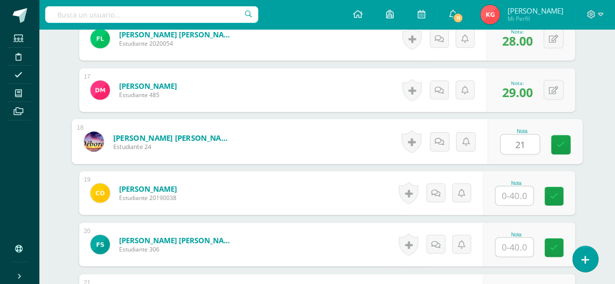
type input "21"
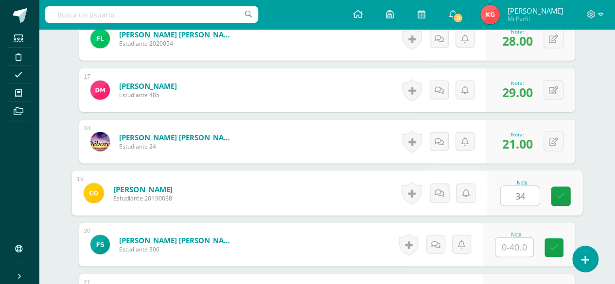
type input "34"
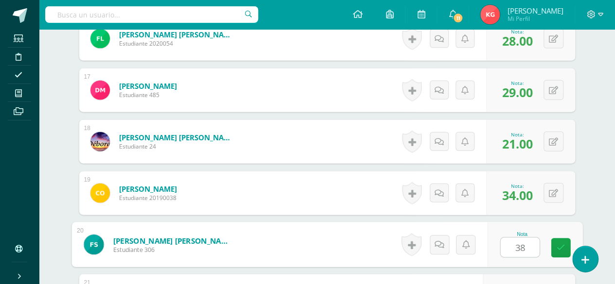
type input "38"
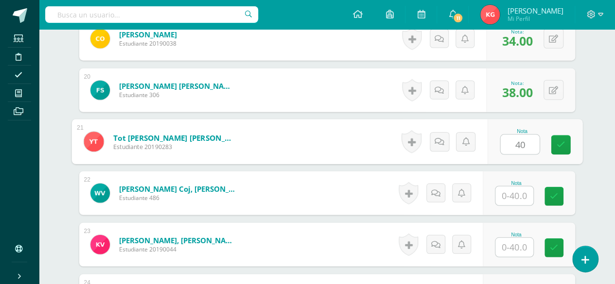
type input "40"
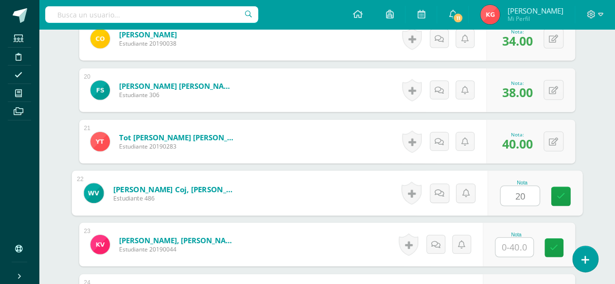
type input "20"
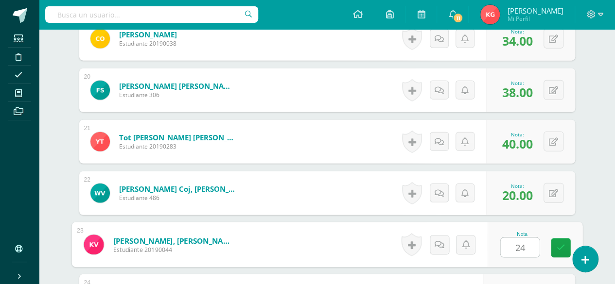
type input "24"
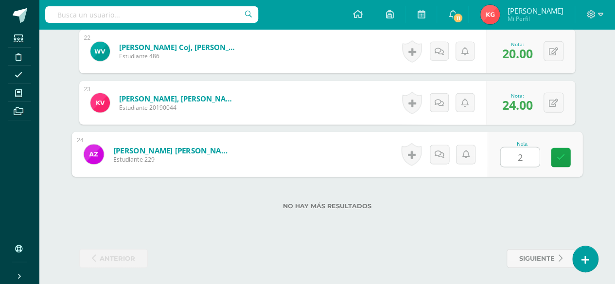
type input "26"
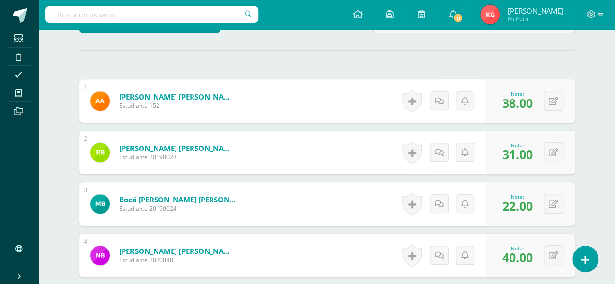
scroll to position [0, 0]
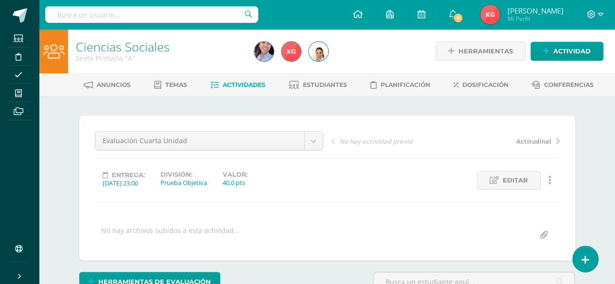
click at [106, 47] on link "Ciencias Sociales" at bounding box center [123, 46] width 94 height 17
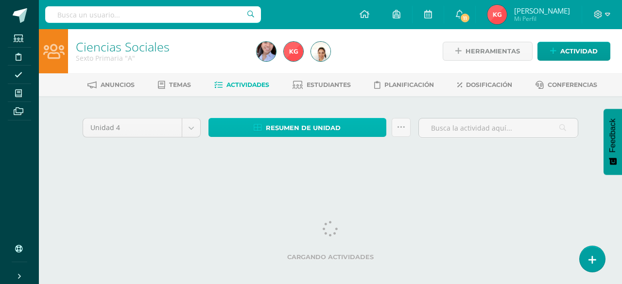
click at [268, 125] on span "Resumen de unidad" at bounding box center [303, 128] width 75 height 18
click at [286, 130] on span "Resumen de unidad" at bounding box center [303, 128] width 75 height 18
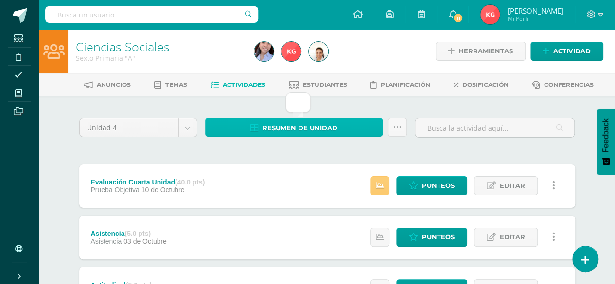
click at [309, 123] on span "Resumen de unidad" at bounding box center [300, 128] width 75 height 18
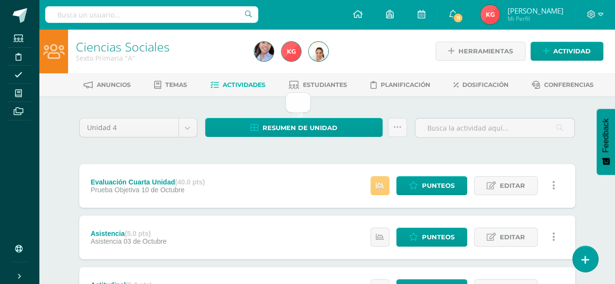
click at [100, 46] on link "Ciencias Sociales" at bounding box center [123, 46] width 94 height 17
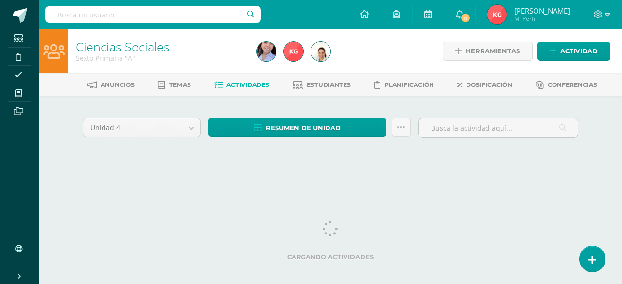
click at [254, 131] on icon at bounding box center [258, 128] width 8 height 8
click at [284, 76] on div "Anuncios Temas Actividades Estudiantes Planificación Dosificación Conferencias" at bounding box center [342, 84] width 607 height 23
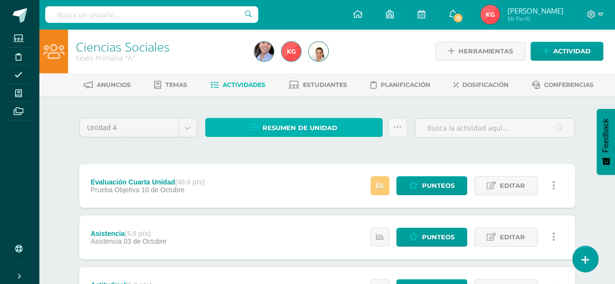
click at [327, 125] on span "Resumen de unidad" at bounding box center [300, 128] width 75 height 18
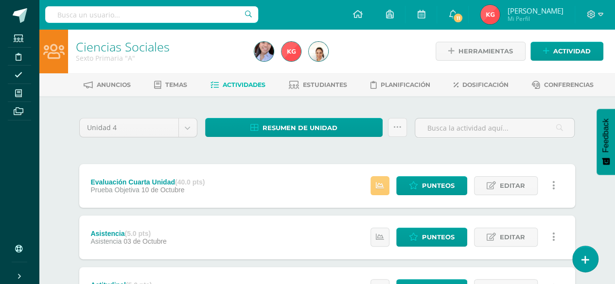
click at [89, 50] on link "Ciencias Sociales" at bounding box center [123, 46] width 94 height 17
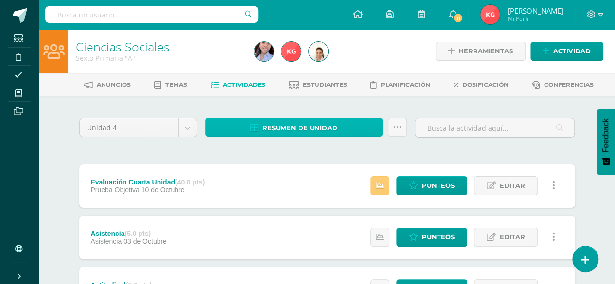
click at [282, 131] on span "Resumen de unidad" at bounding box center [300, 128] width 75 height 18
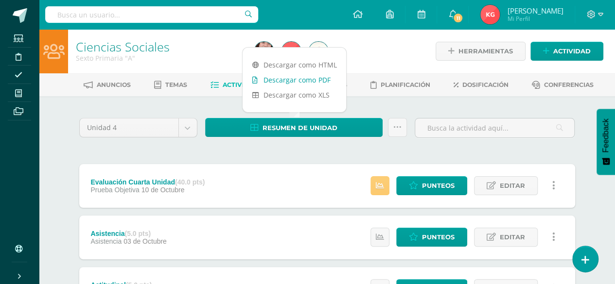
click at [288, 83] on link "Descargar como PDF" at bounding box center [295, 79] width 104 height 15
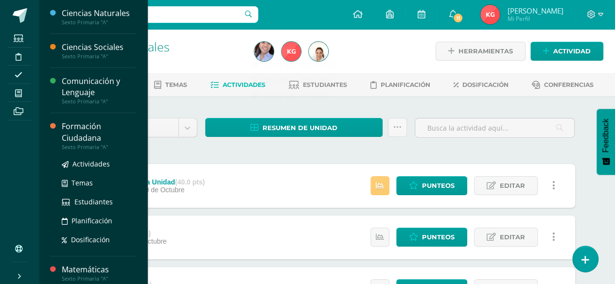
click at [79, 137] on div "Formación Ciudadana" at bounding box center [99, 132] width 74 height 22
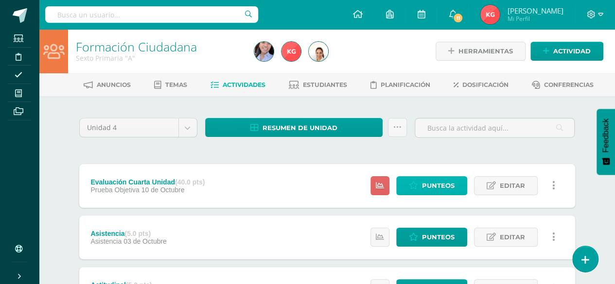
click at [425, 187] on span "Punteos" at bounding box center [438, 186] width 33 height 18
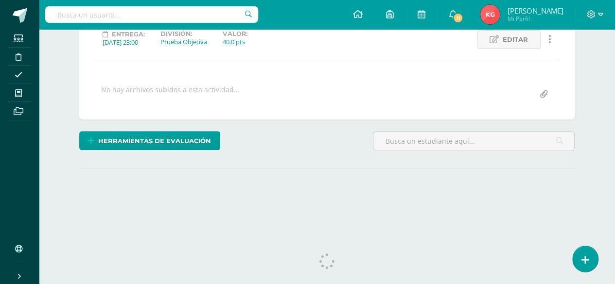
scroll to position [152, 0]
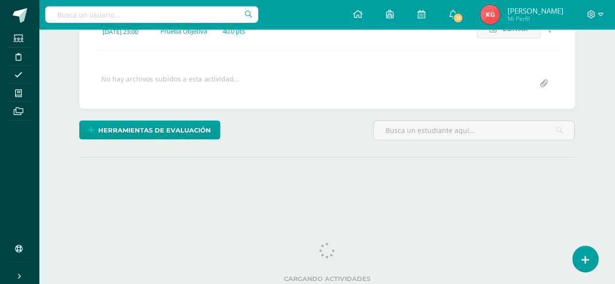
drag, startPoint x: 617, startPoint y: 88, endPoint x: 622, endPoint y: 182, distance: 94.5
click at [615, 182] on html "Estudiantes Disciplina Asistencia Mis cursos Archivos Soporte Ayuda Reportar un…" at bounding box center [307, 40] width 615 height 385
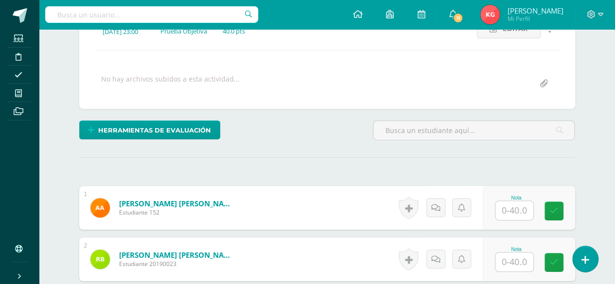
scroll to position [153, 0]
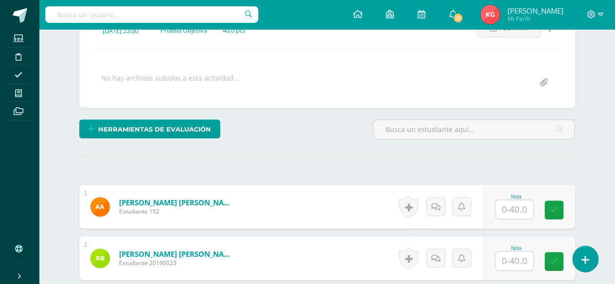
click at [514, 207] on input "text" at bounding box center [514, 209] width 38 height 19
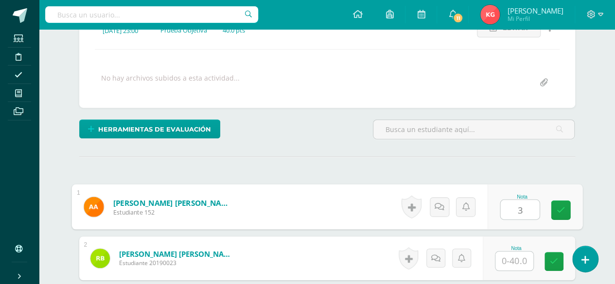
scroll to position [153, 0]
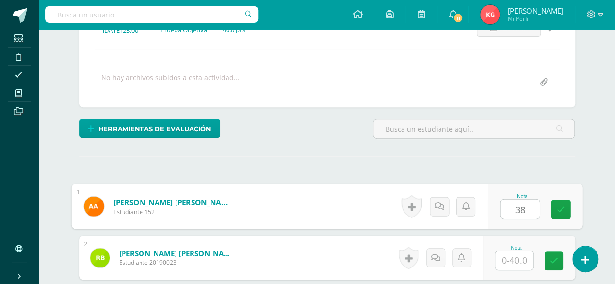
type input "38"
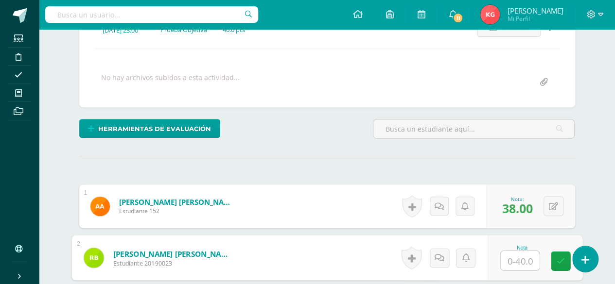
scroll to position [154, 0]
type input "31"
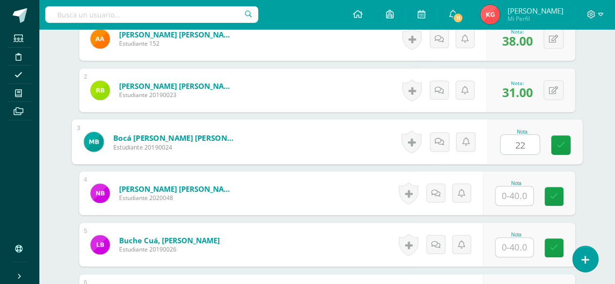
type input "22"
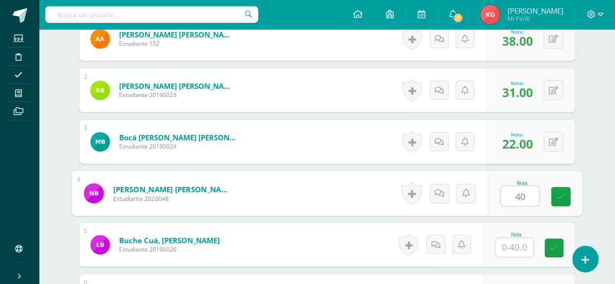
type input "40"
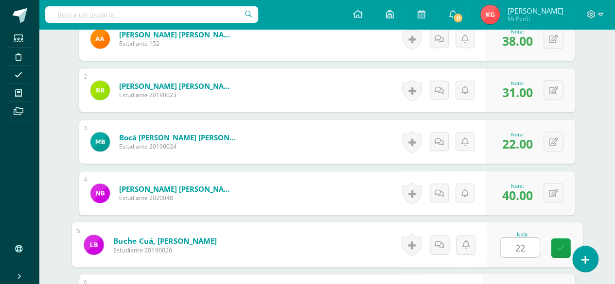
type input "22"
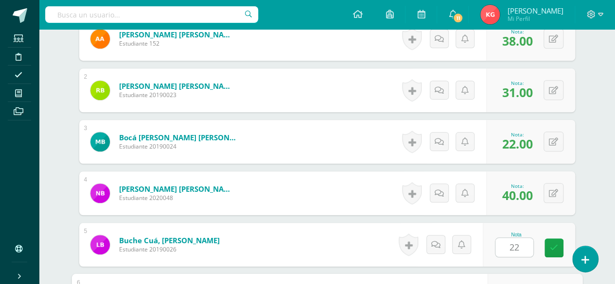
scroll to position [476, 0]
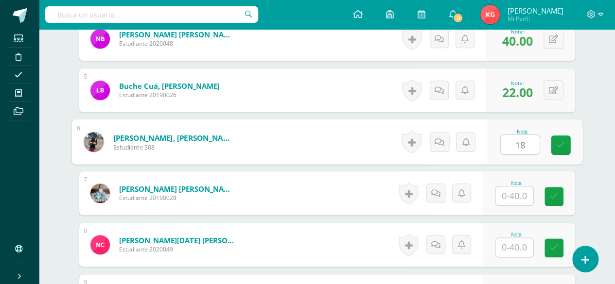
type input "18"
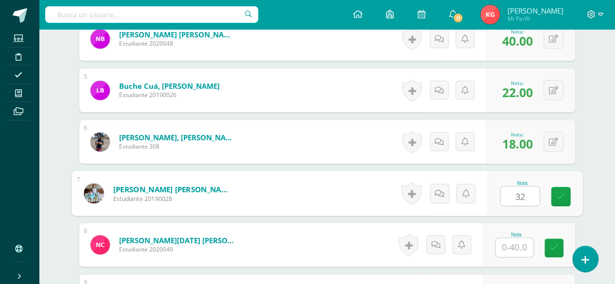
type input "32"
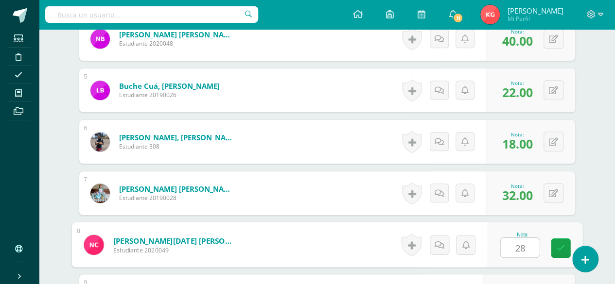
type input "28"
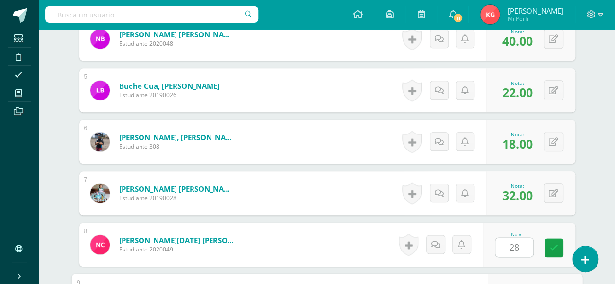
scroll to position [630, 0]
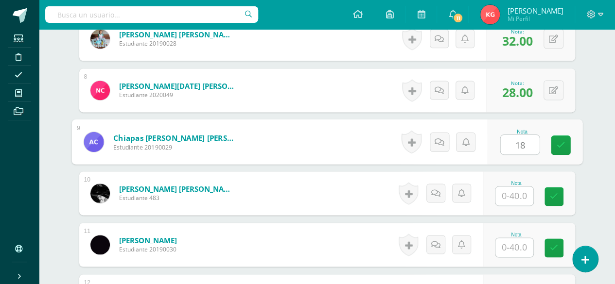
type input "18"
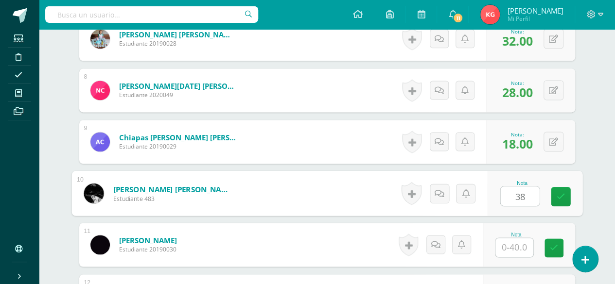
type input "38"
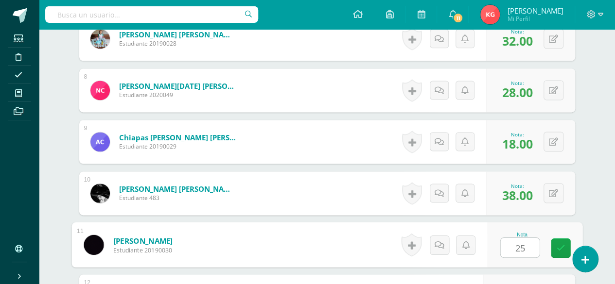
type input "25"
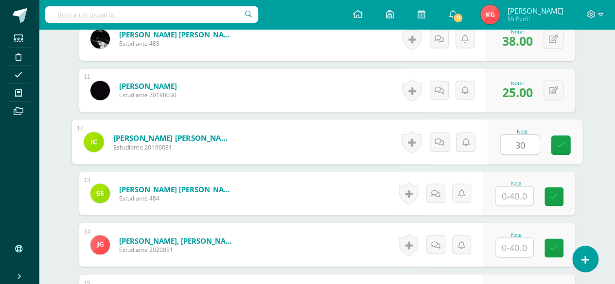
type input "30"
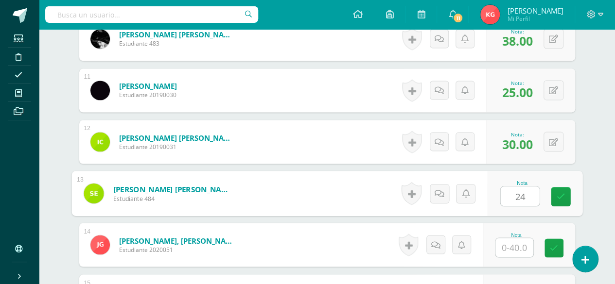
type input "24"
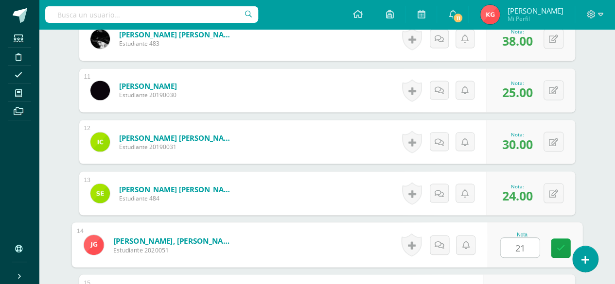
type input "21"
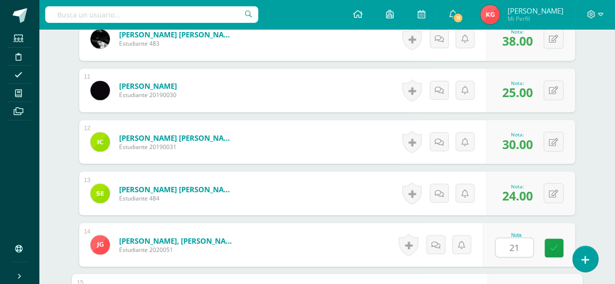
scroll to position [939, 0]
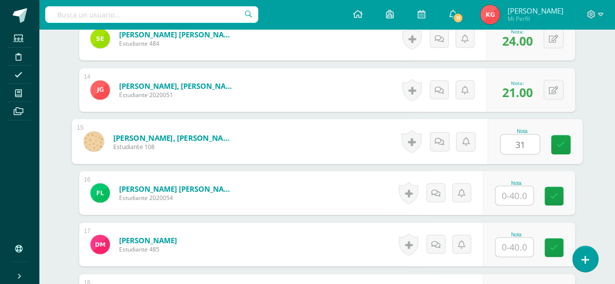
type input "31"
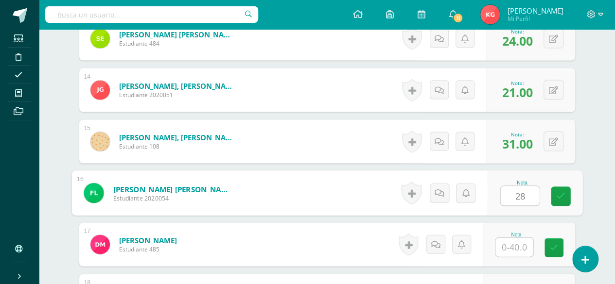
type input "28"
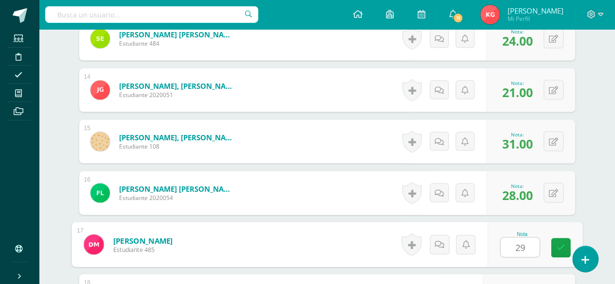
type input "29"
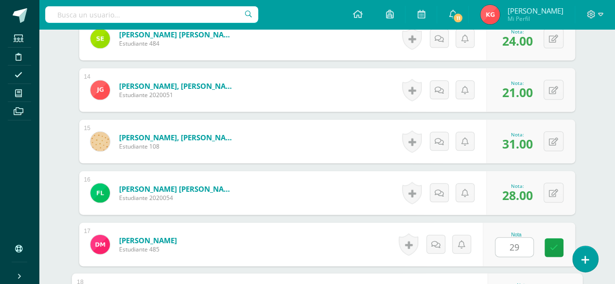
scroll to position [1094, 0]
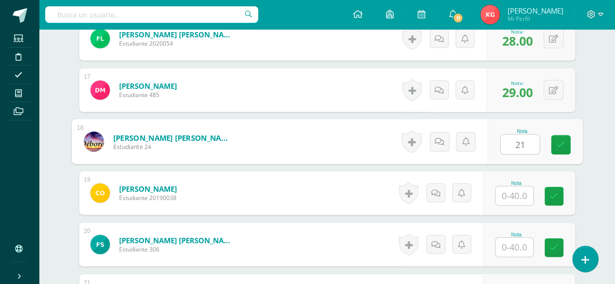
type input "21"
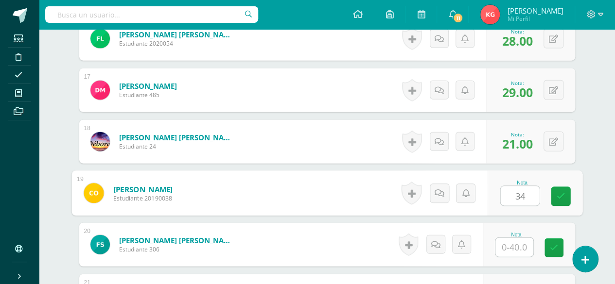
type input "34"
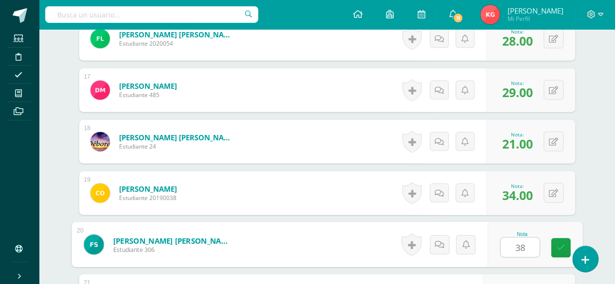
type input "38"
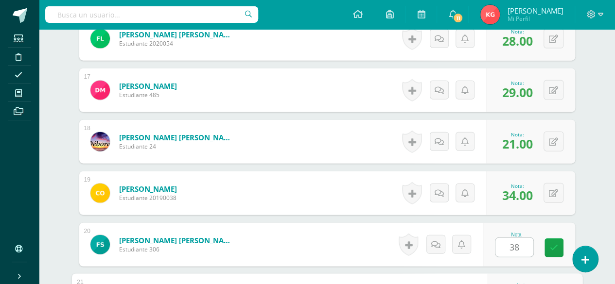
scroll to position [1249, 0]
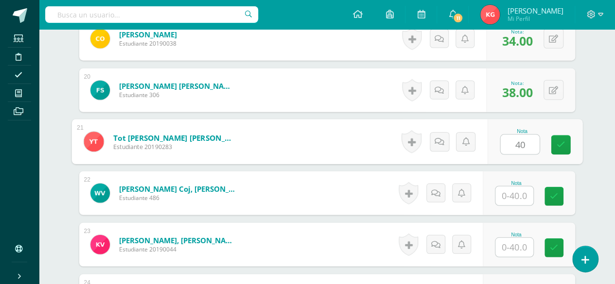
type input "40"
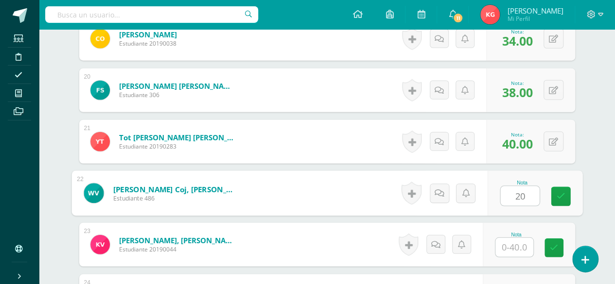
type input "20"
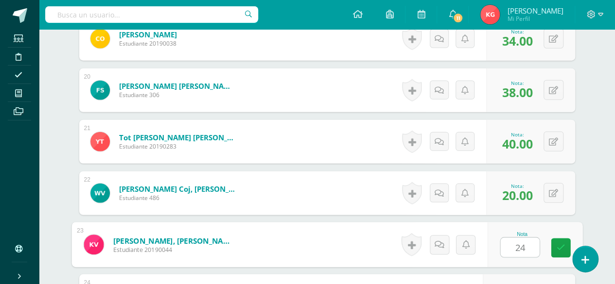
type input "24"
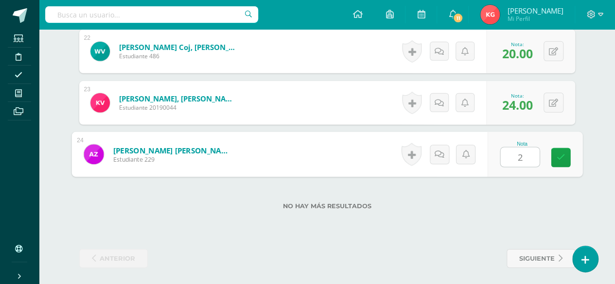
type input "26"
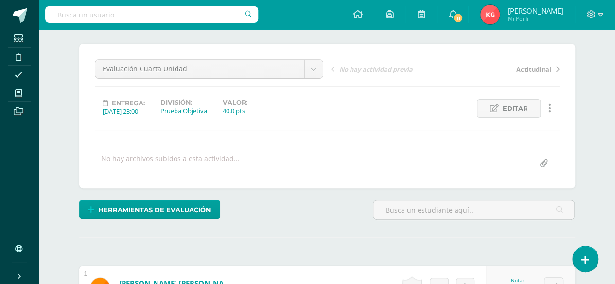
scroll to position [0, 0]
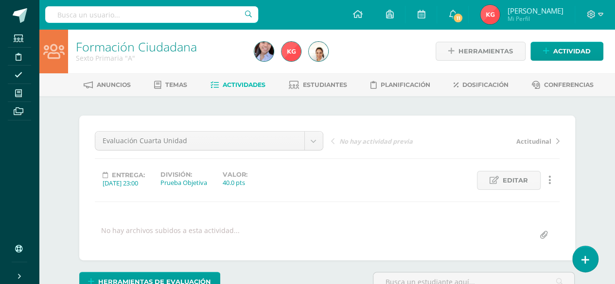
click at [94, 49] on link "Formación Ciudadana" at bounding box center [136, 46] width 121 height 17
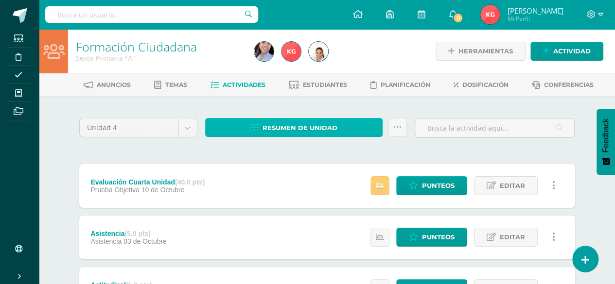
click at [256, 123] on link "Resumen de unidad" at bounding box center [294, 127] width 178 height 19
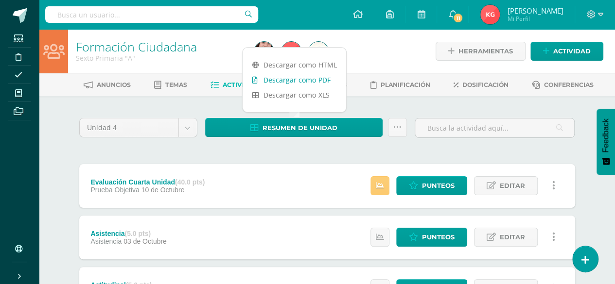
click at [278, 77] on link "Descargar como PDF" at bounding box center [295, 79] width 104 height 15
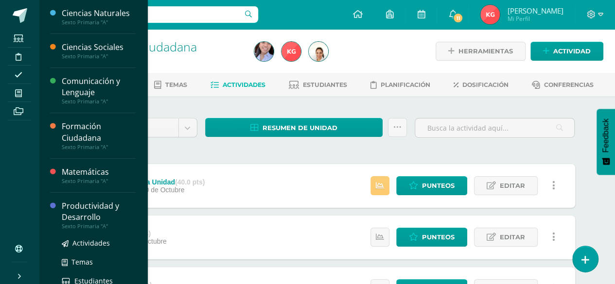
click at [67, 206] on div "Productividad y Desarrollo" at bounding box center [99, 212] width 74 height 22
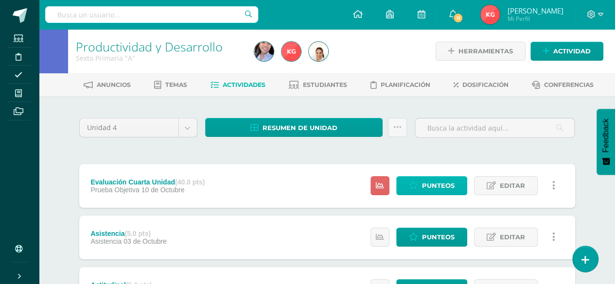
click at [418, 185] on icon at bounding box center [413, 186] width 9 height 8
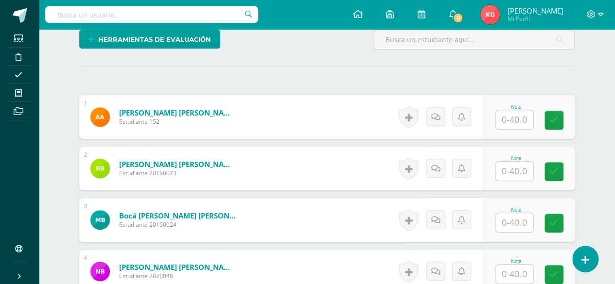
scroll to position [243, 0]
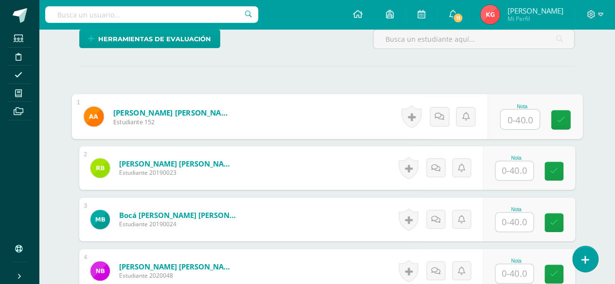
click at [519, 118] on input "text" at bounding box center [519, 119] width 39 height 19
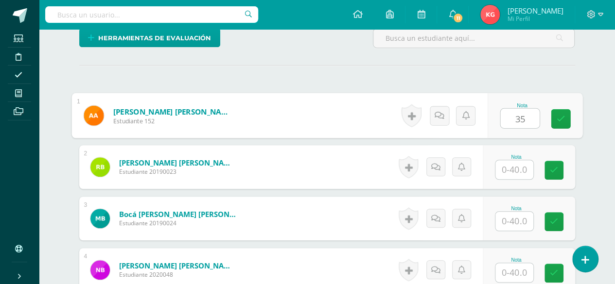
type input "35"
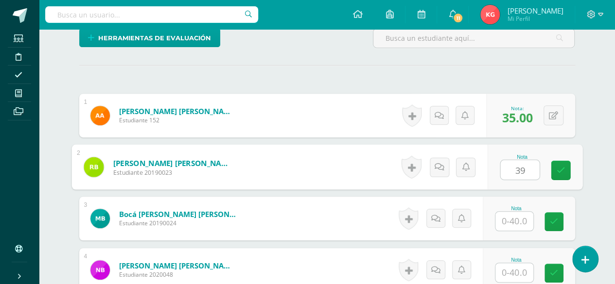
scroll to position [245, 0]
type input "39"
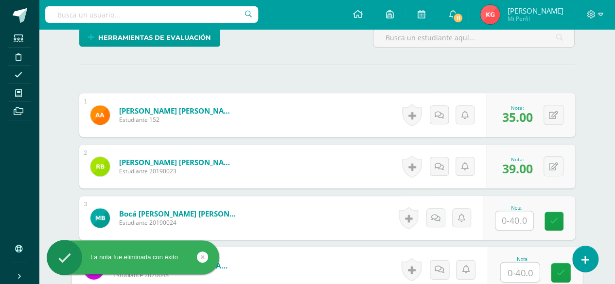
click at [523, 272] on input "text" at bounding box center [519, 272] width 39 height 19
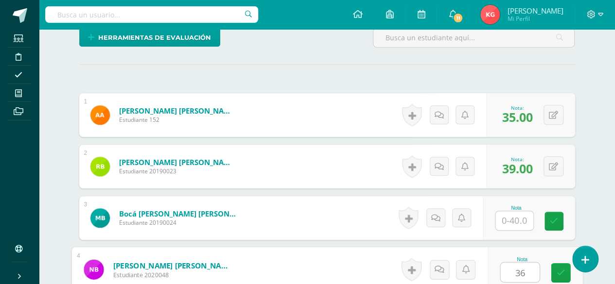
type input "36"
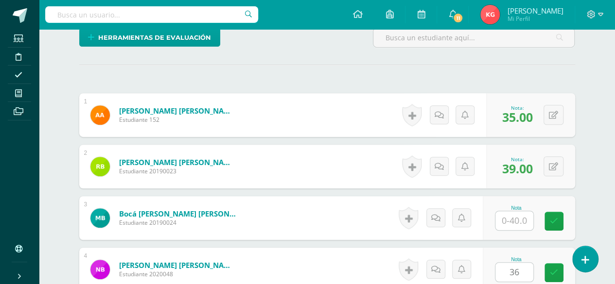
scroll to position [424, 0]
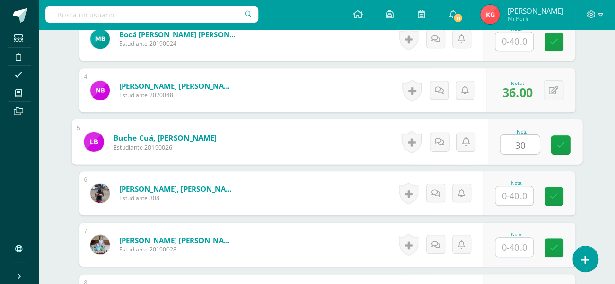
type input "30"
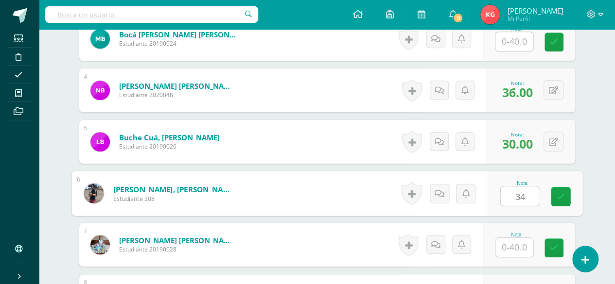
type input "34"
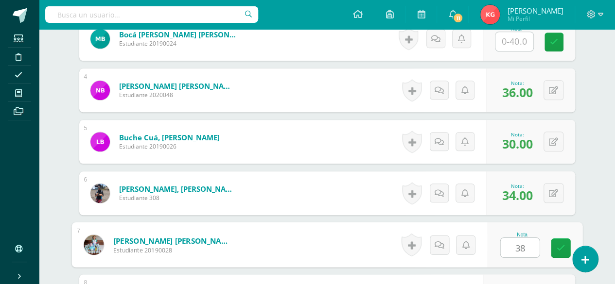
type input "38"
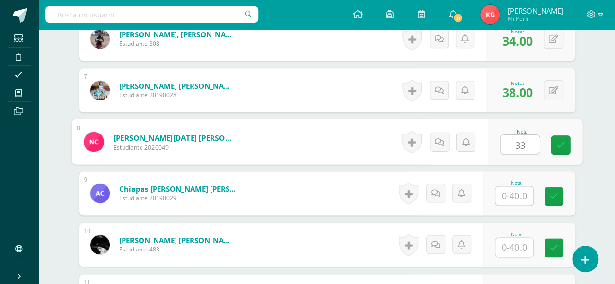
type input "33"
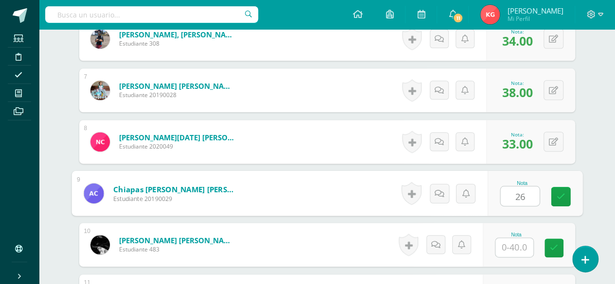
type input "26"
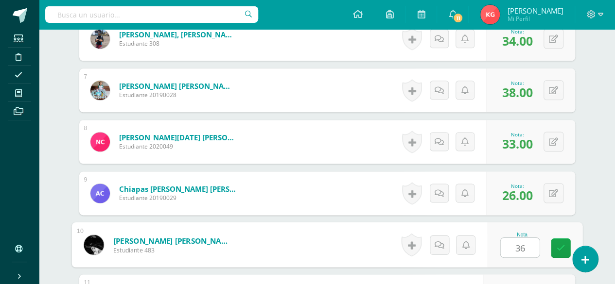
type input "36"
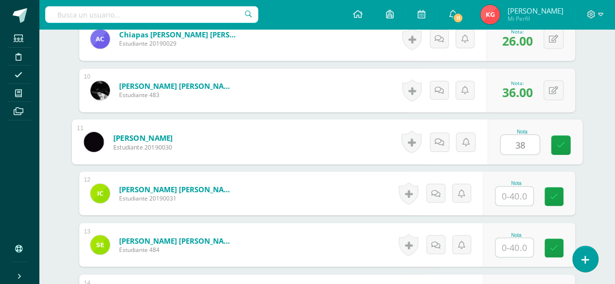
type input "38"
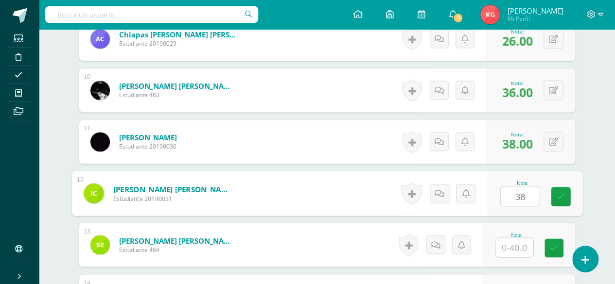
type input "38"
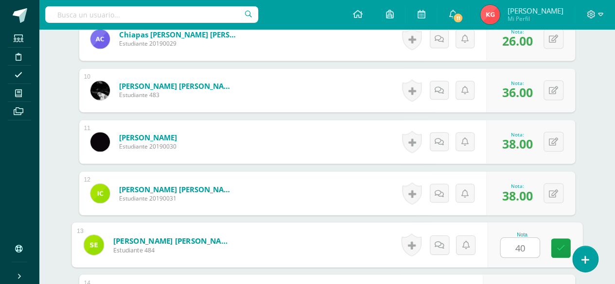
type input "40"
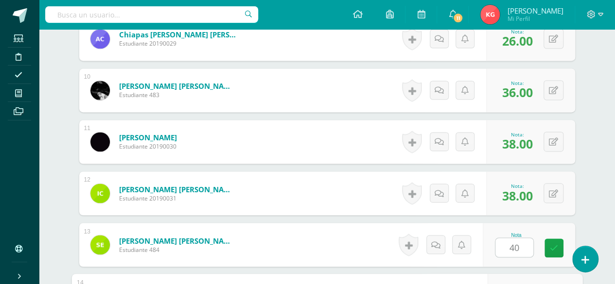
scroll to position [888, 0]
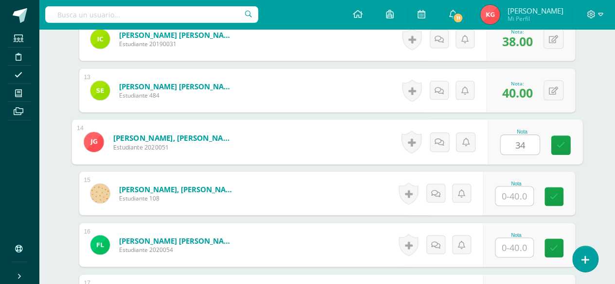
type input "34"
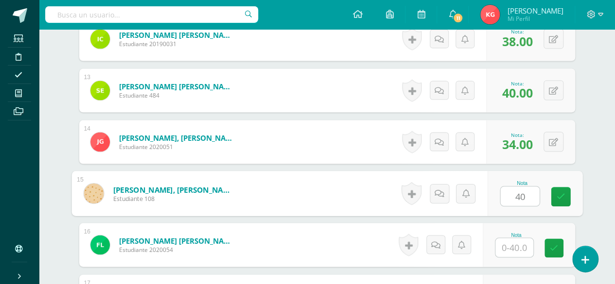
type input "40"
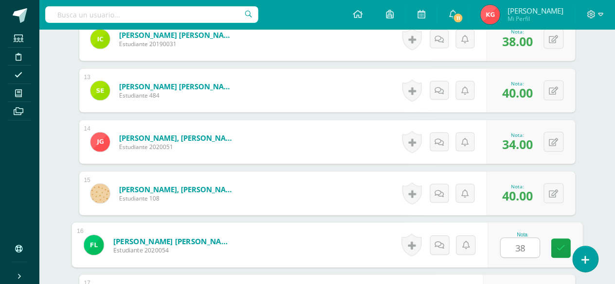
type input "38"
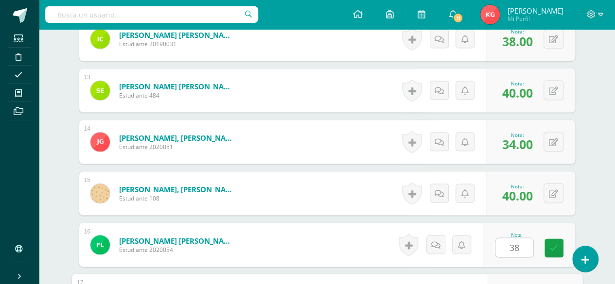
scroll to position [1042, 0]
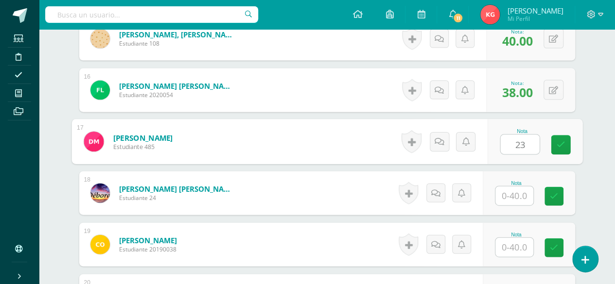
type input "23"
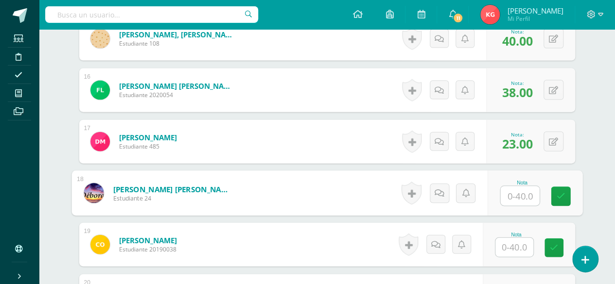
type input "3"
type input "26"
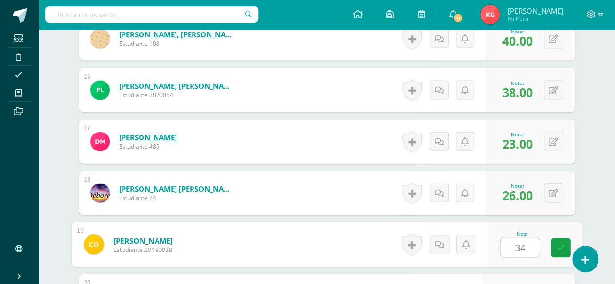
type input "34"
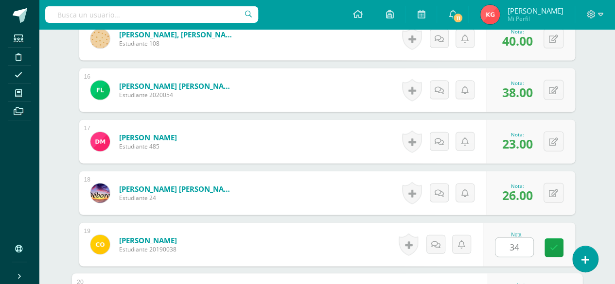
scroll to position [1197, 0]
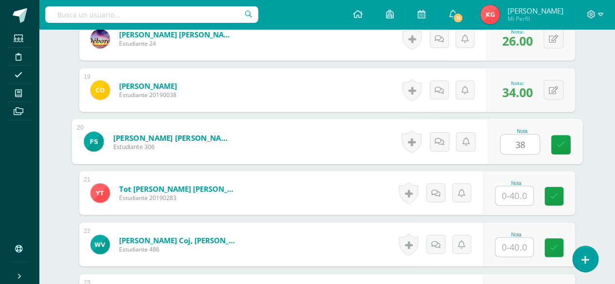
type input "38"
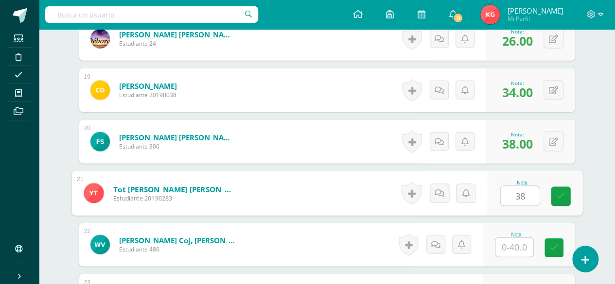
type input "38"
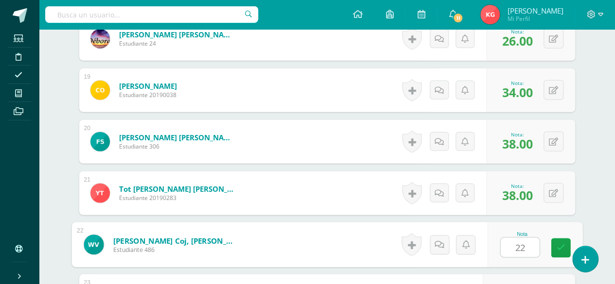
type input "22"
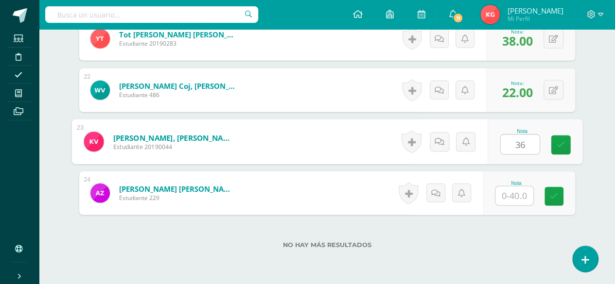
type input "36"
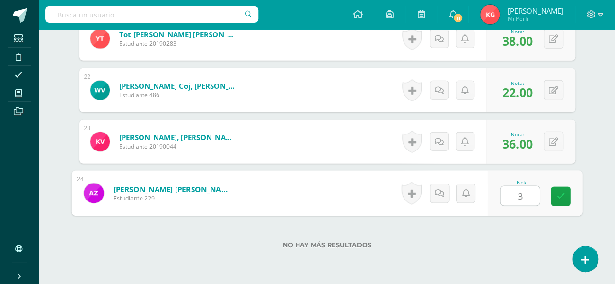
type input "30"
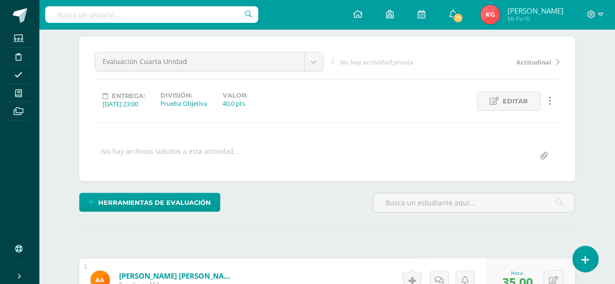
scroll to position [0, 0]
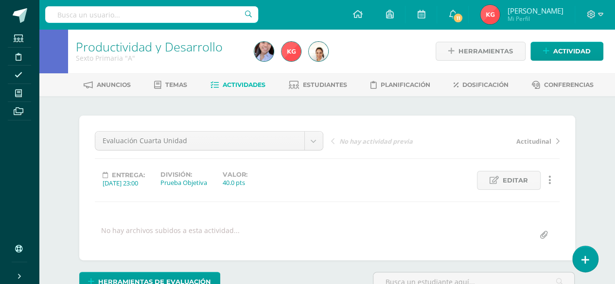
click at [161, 44] on link "Productividad y Desarrollo" at bounding box center [149, 46] width 147 height 17
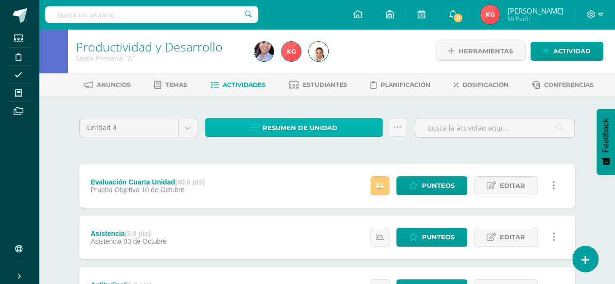
click at [306, 124] on span "Resumen de unidad" at bounding box center [300, 128] width 75 height 18
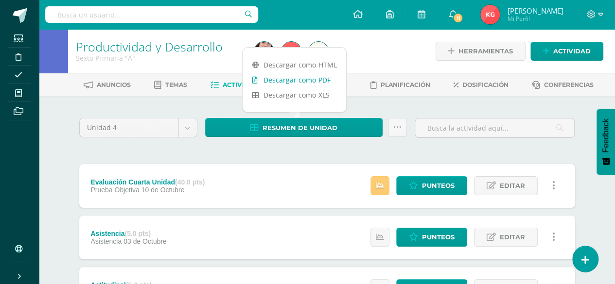
click at [294, 82] on link "Descargar como PDF" at bounding box center [295, 79] width 104 height 15
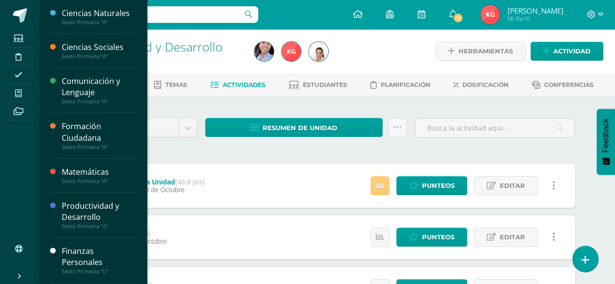
click at [14, 92] on span at bounding box center [19, 93] width 22 height 13
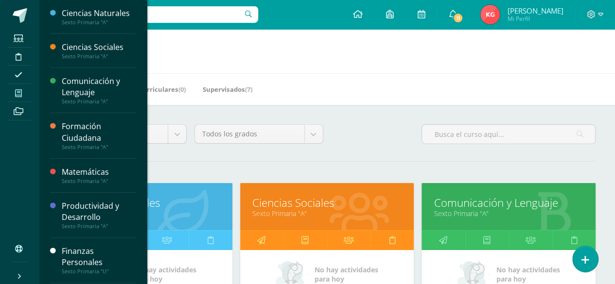
click at [186, 59] on h1 "Mis cursos" at bounding box center [327, 51] width 553 height 44
click at [314, 14] on div "Configuración Cerrar sesión Karla Yessenia Mi Perfil 11 11 Avisos 41 avisos sin…" at bounding box center [327, 14] width 576 height 29
click at [354, 58] on h1 "Mis cursos" at bounding box center [327, 51] width 553 height 44
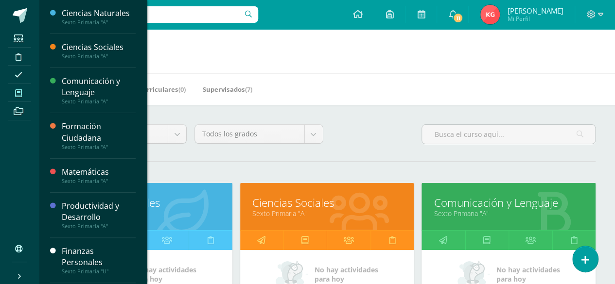
click at [355, 59] on h1 "Mis cursos" at bounding box center [327, 51] width 553 height 44
